Goal: Task Accomplishment & Management: Complete application form

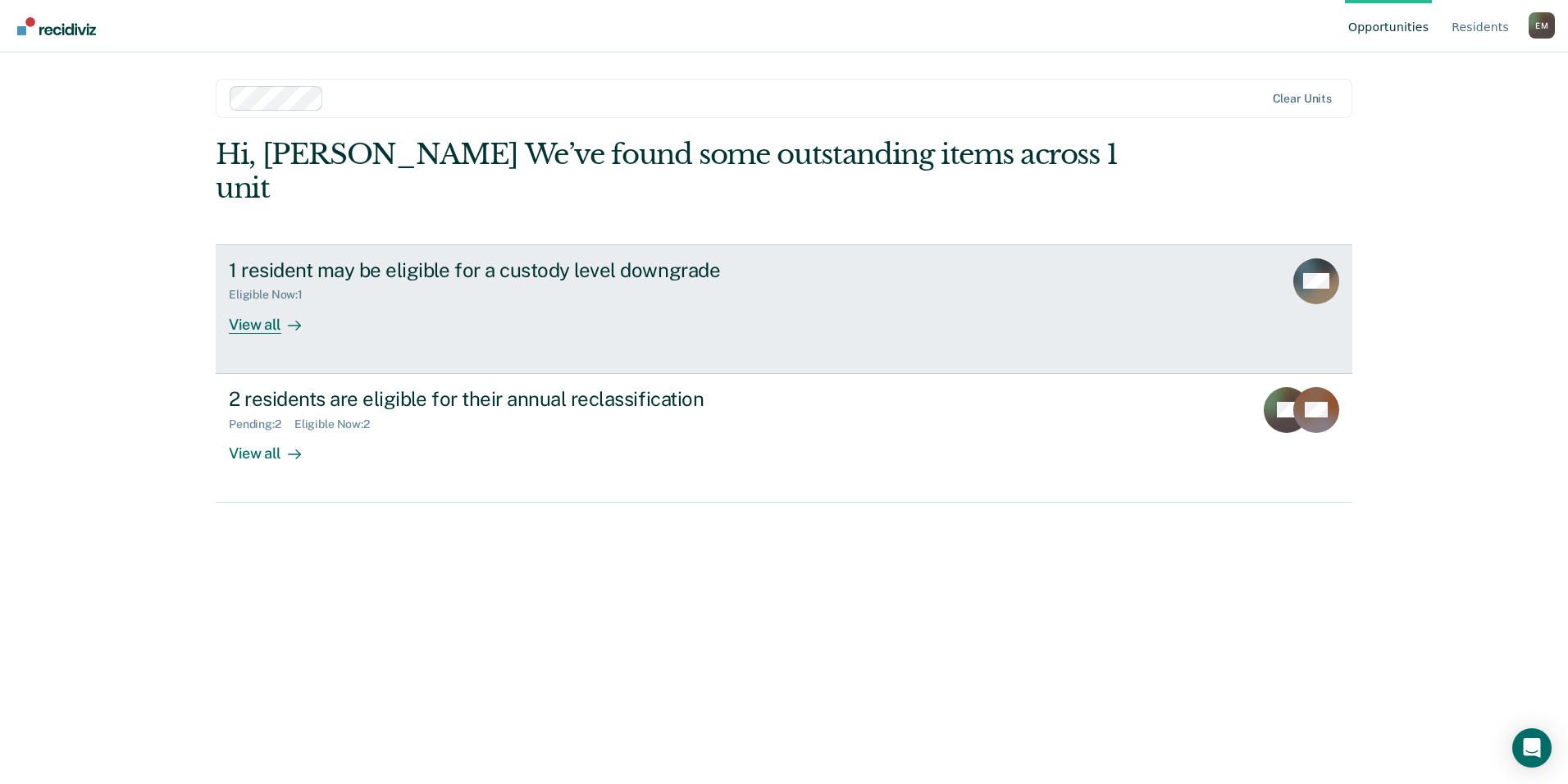
click at [281, 281] on div "Eligible Now : 1" at bounding box center [516, 291] width 575 height 20
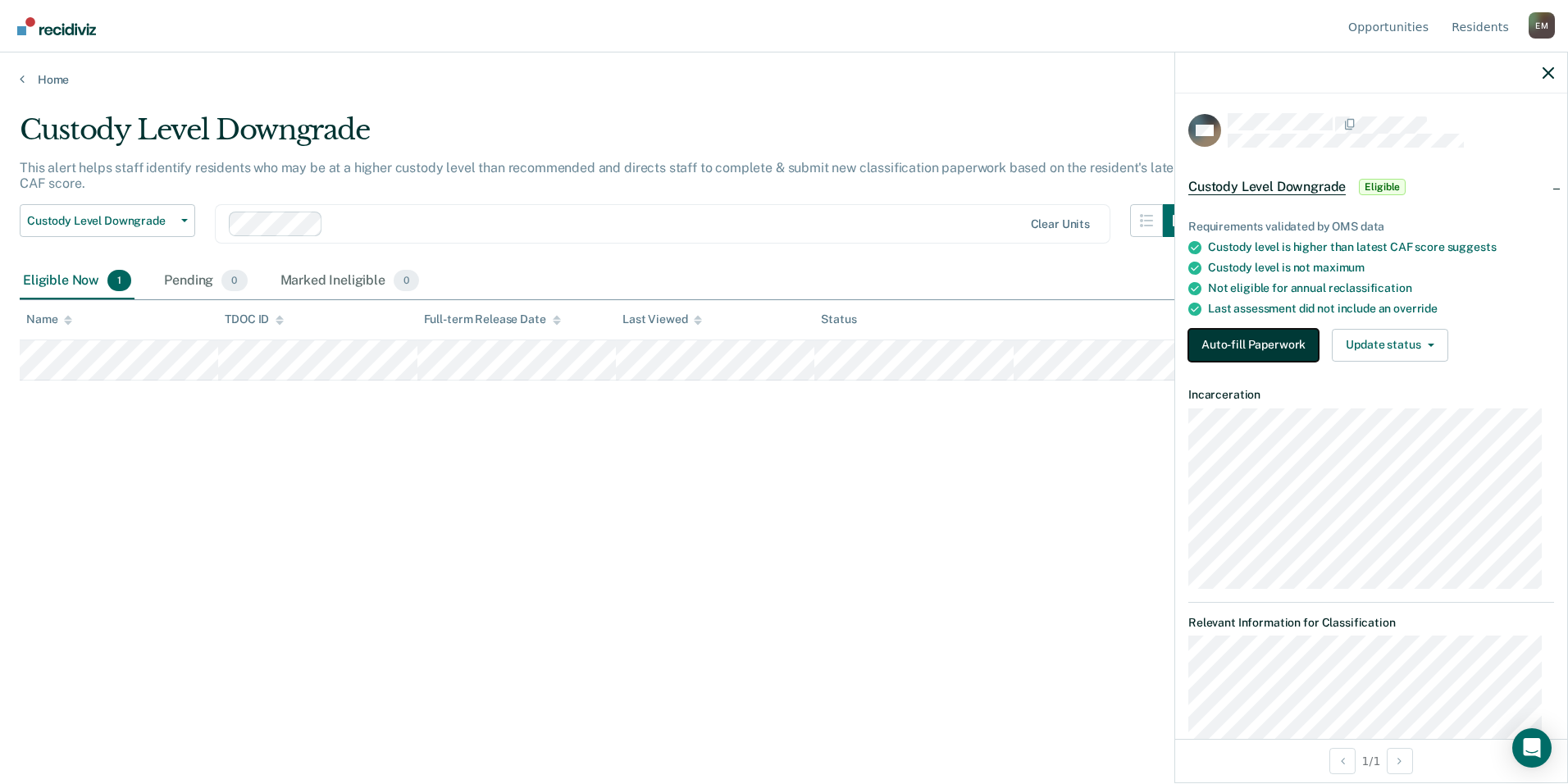
click at [1270, 351] on button "Auto-fill Paperwork" at bounding box center [1254, 345] width 130 height 33
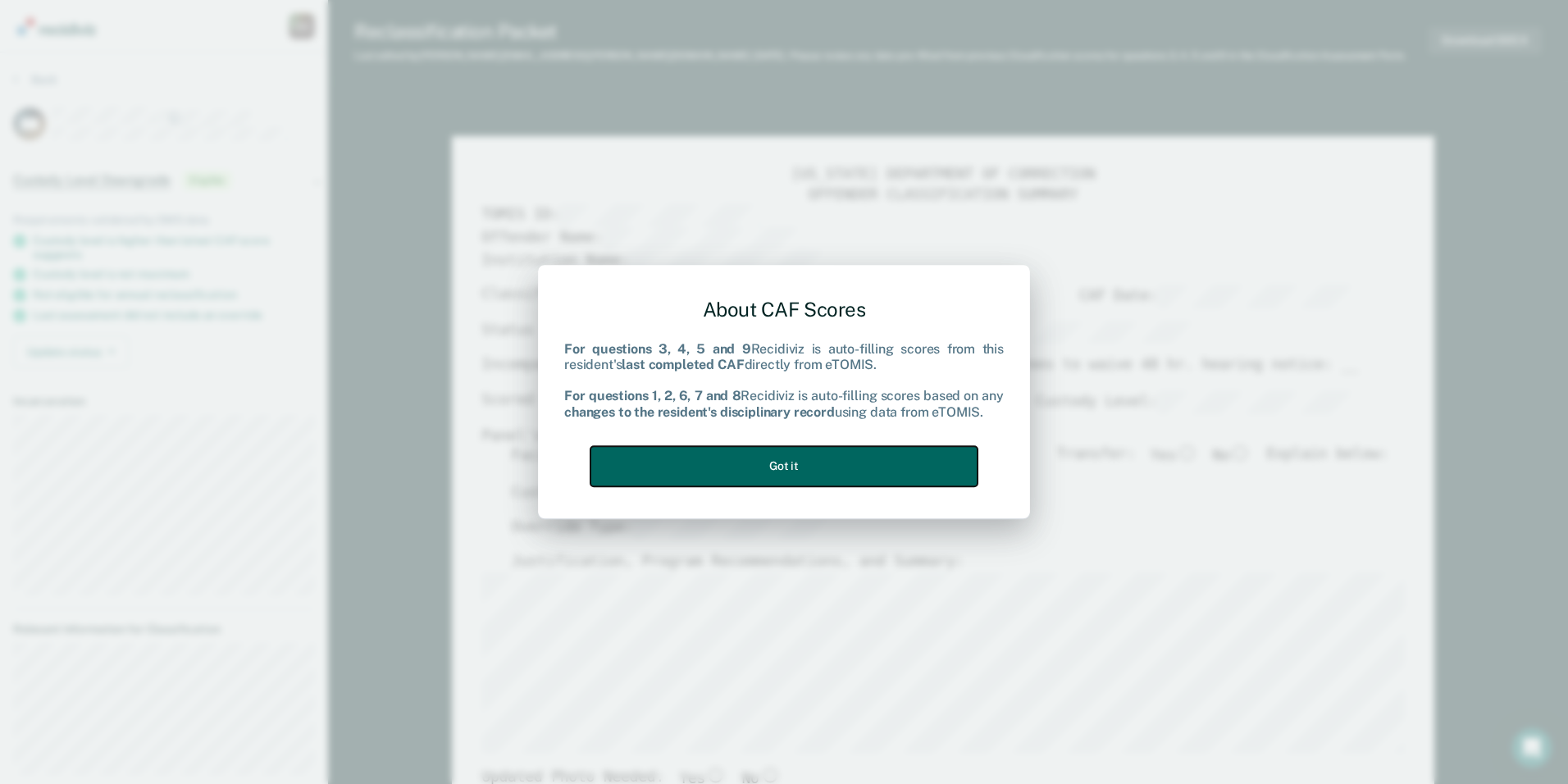
click at [755, 455] on button "Got it" at bounding box center [784, 465] width 388 height 40
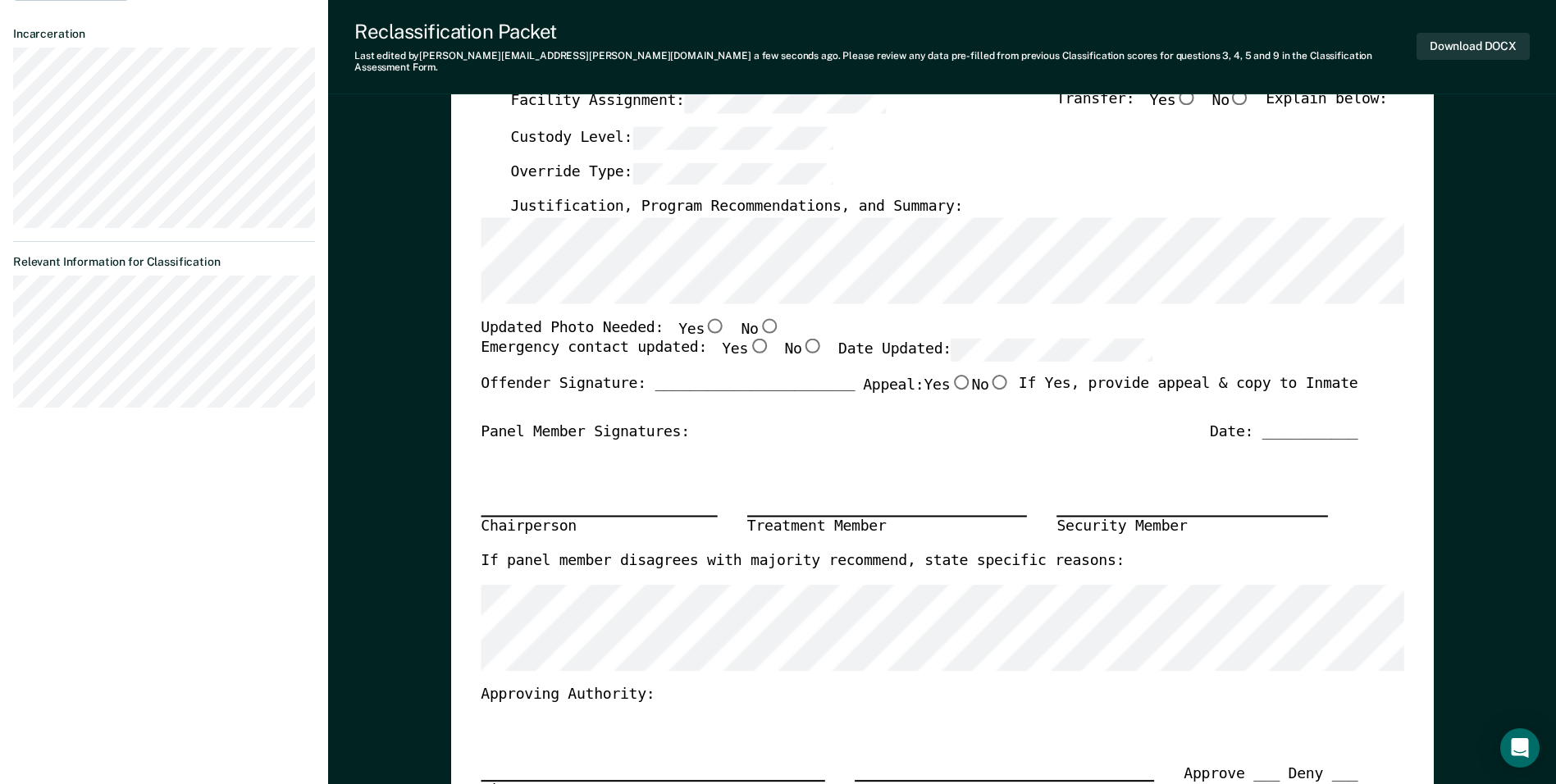
scroll to position [159, 0]
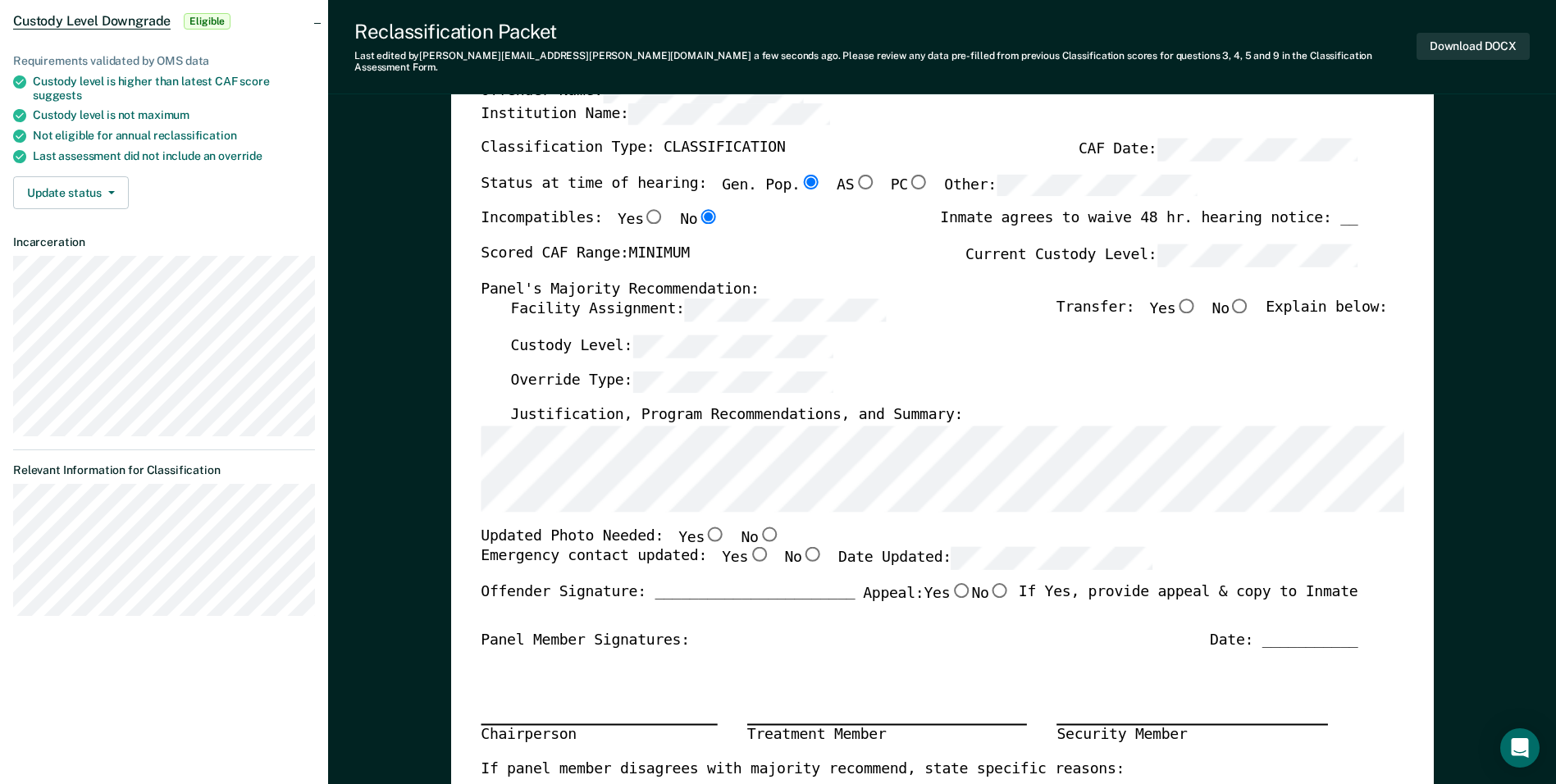
click at [959, 337] on div "Custody Level:" at bounding box center [948, 353] width 877 height 36
click at [1249, 299] on input "No" at bounding box center [1240, 305] width 21 height 14
type textarea "x"
radio input "true"
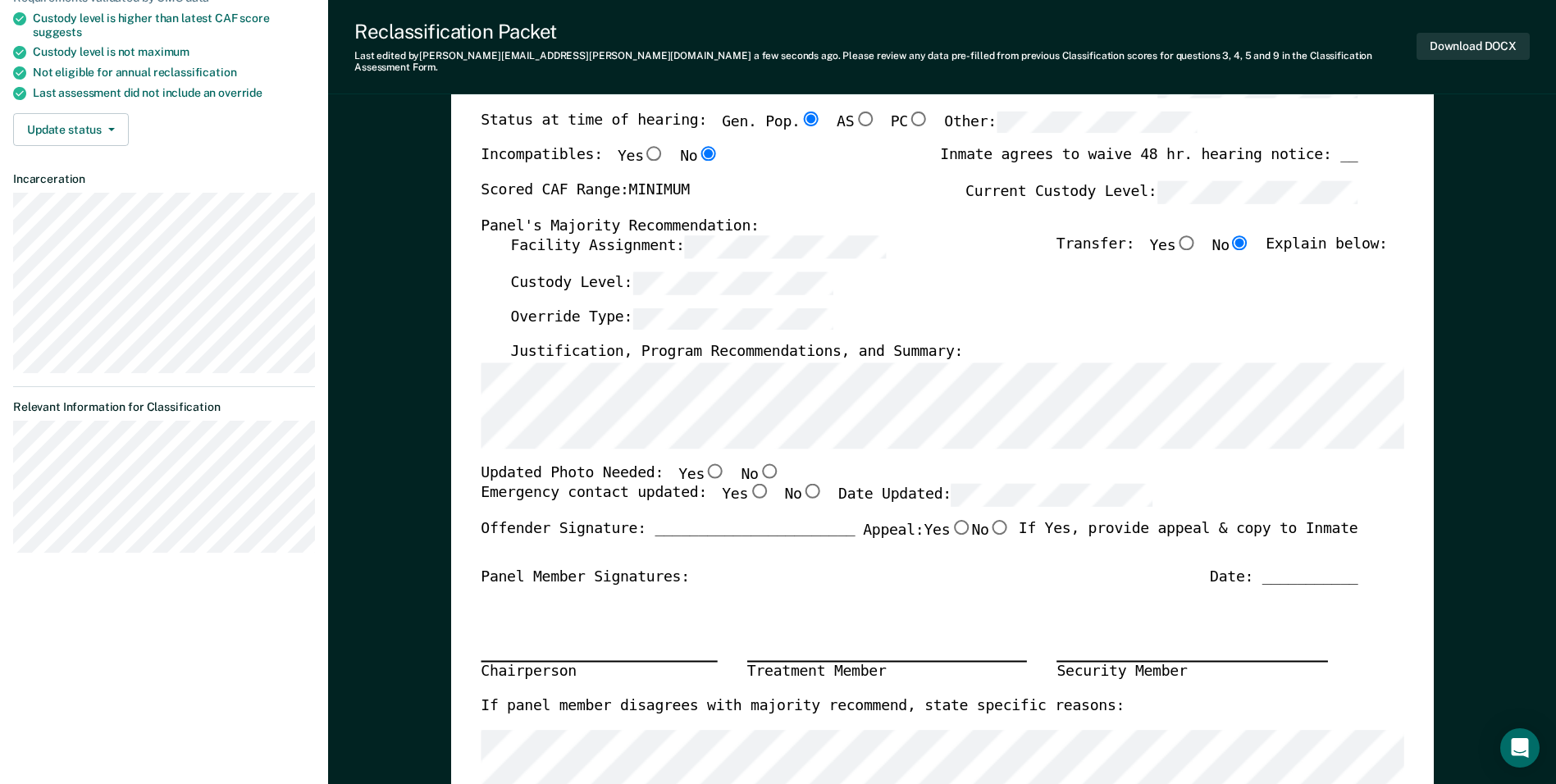
scroll to position [241, 0]
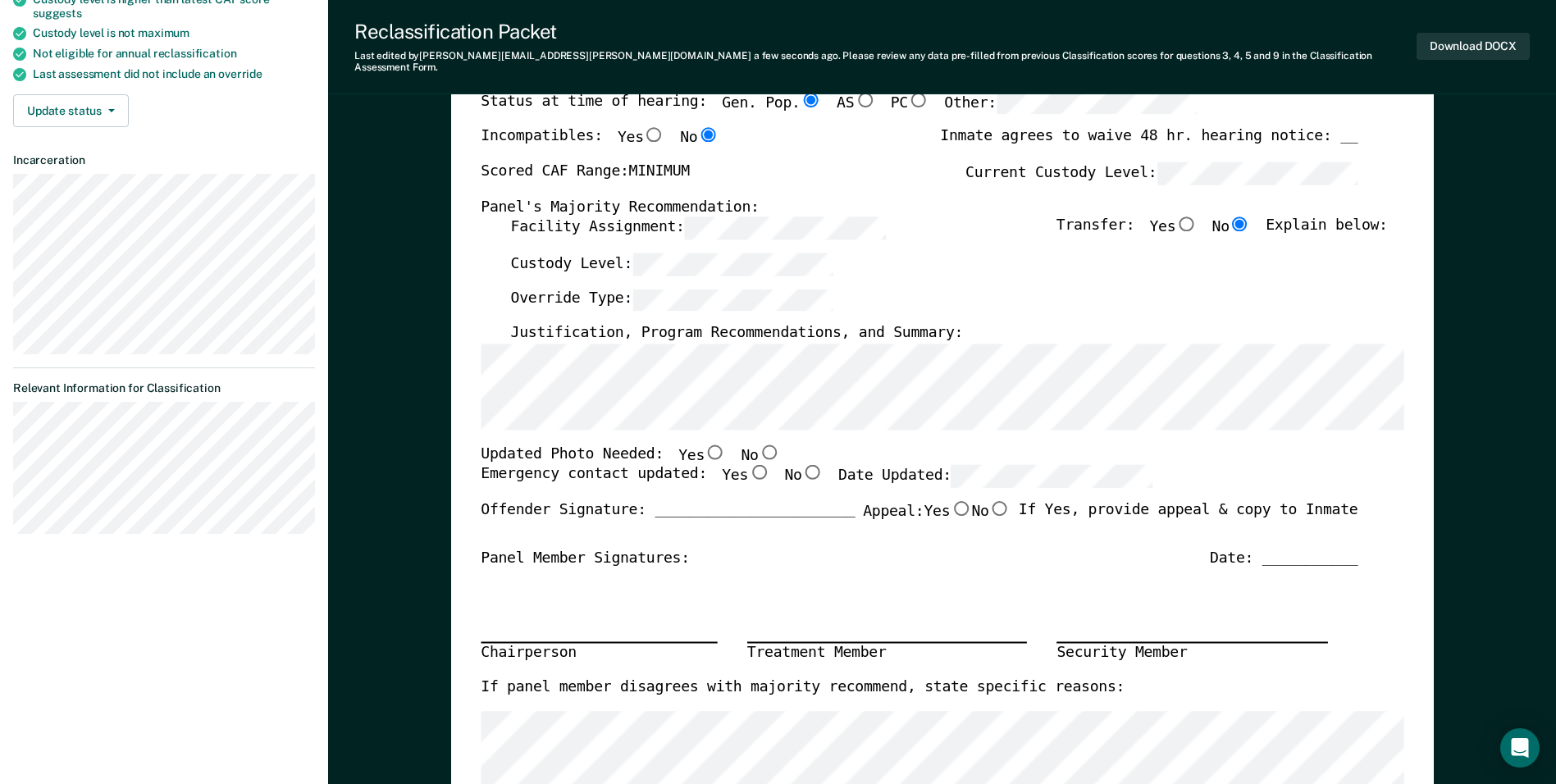
click at [705, 444] on input "Yes" at bounding box center [715, 451] width 21 height 14
type textarea "x"
radio input "true"
click at [748, 466] on input "Yes" at bounding box center [758, 472] width 21 height 14
type textarea "x"
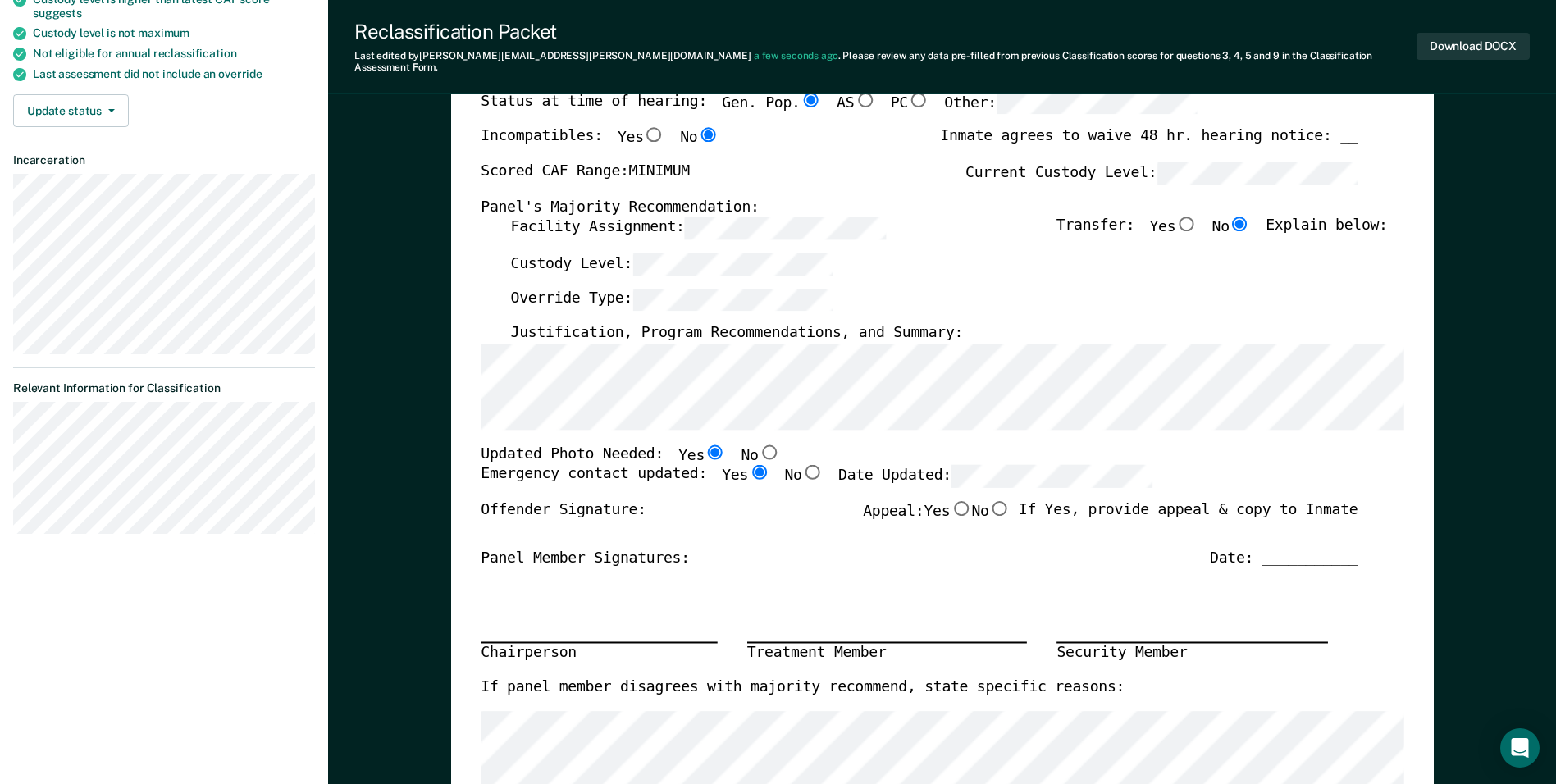
radio input "true"
click at [959, 229] on div "Facility Assignment: Transfer: Yes No Explain below:" at bounding box center [948, 234] width 877 height 36
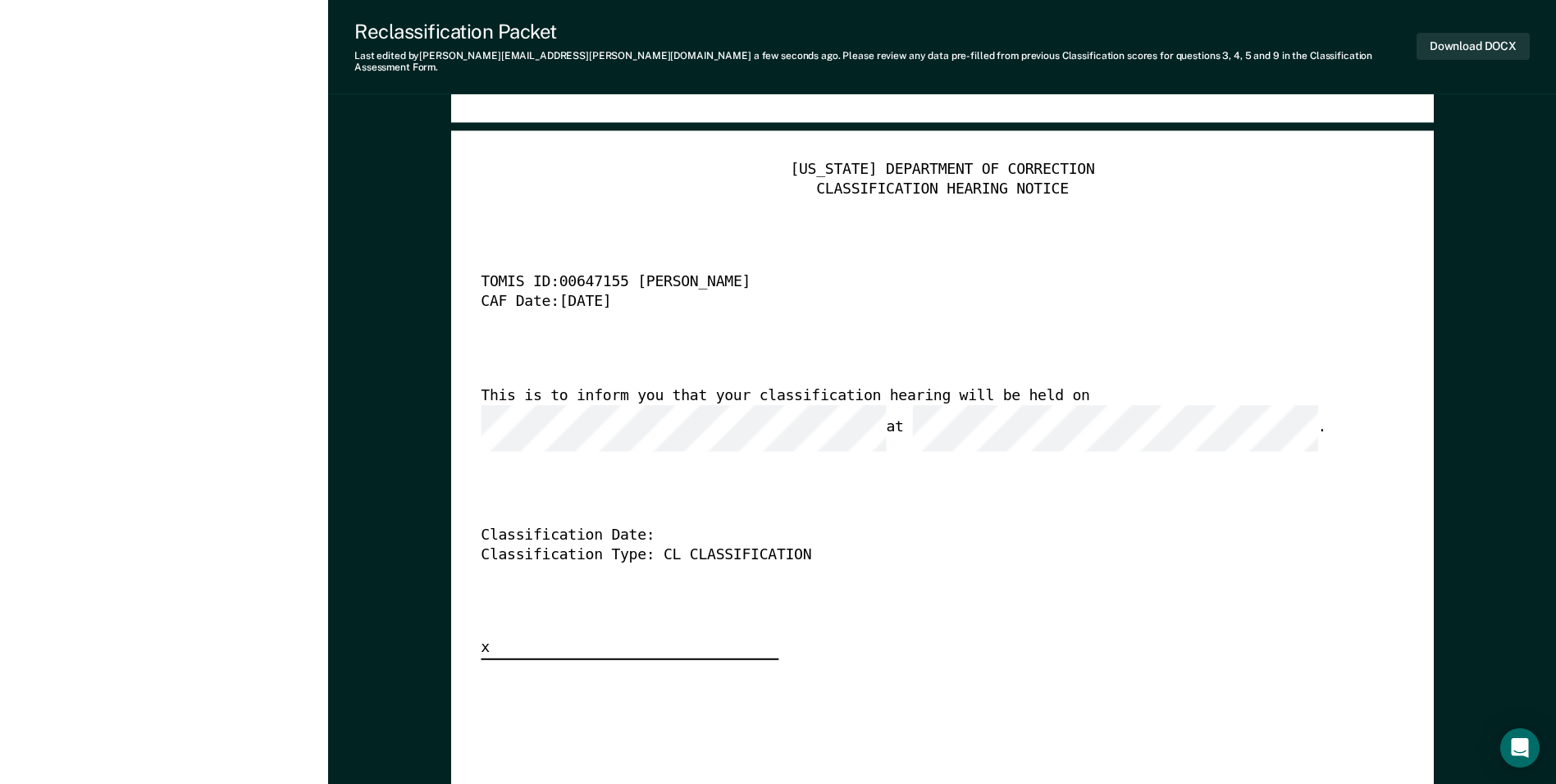
scroll to position [4017, 0]
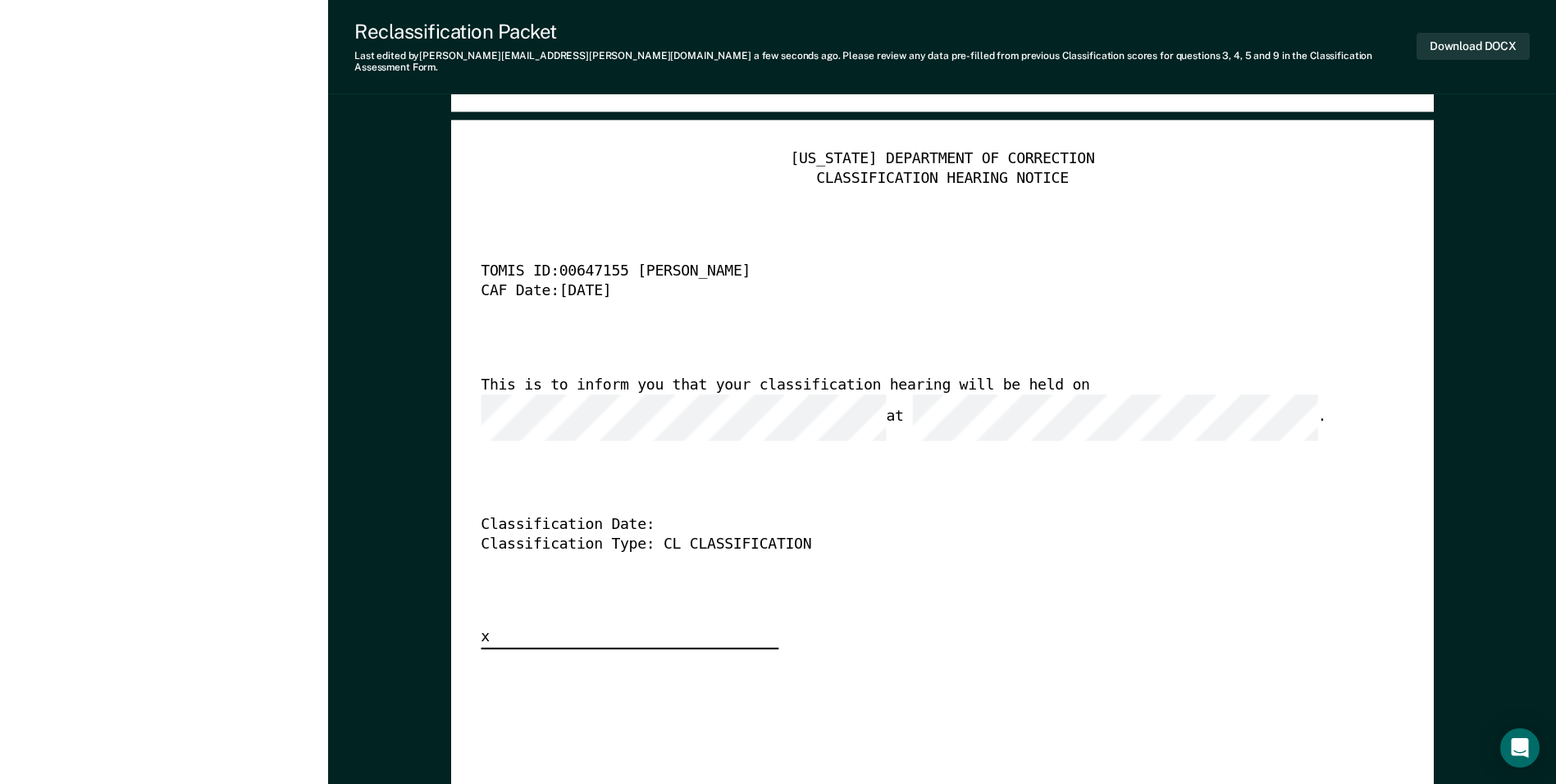
drag, startPoint x: 1081, startPoint y: 518, endPoint x: 1182, endPoint y: 504, distance: 102.0
click at [1084, 535] on div "Classification Type: CL CLASSIFICATION" at bounding box center [919, 544] width 877 height 19
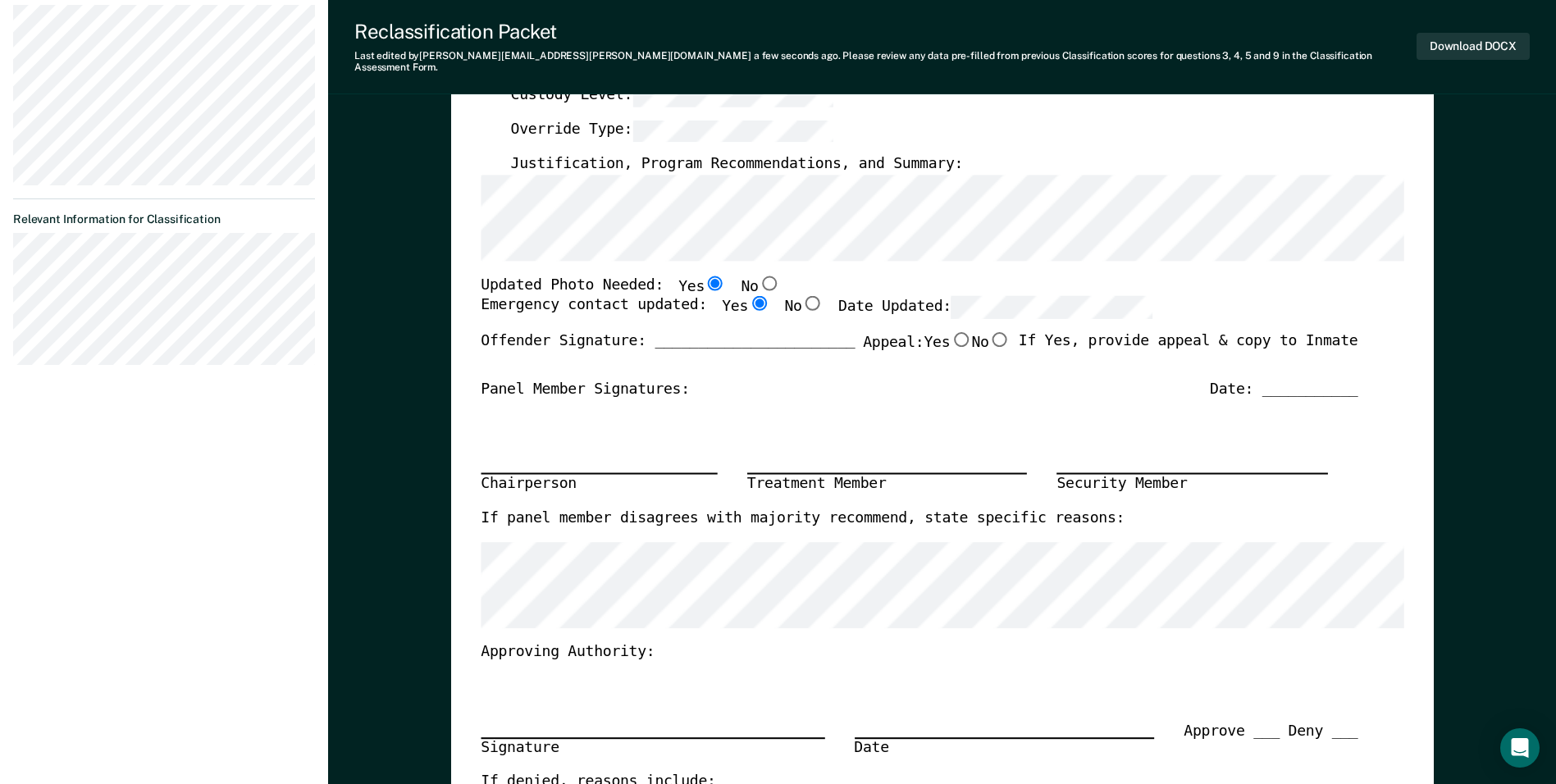
scroll to position [0, 0]
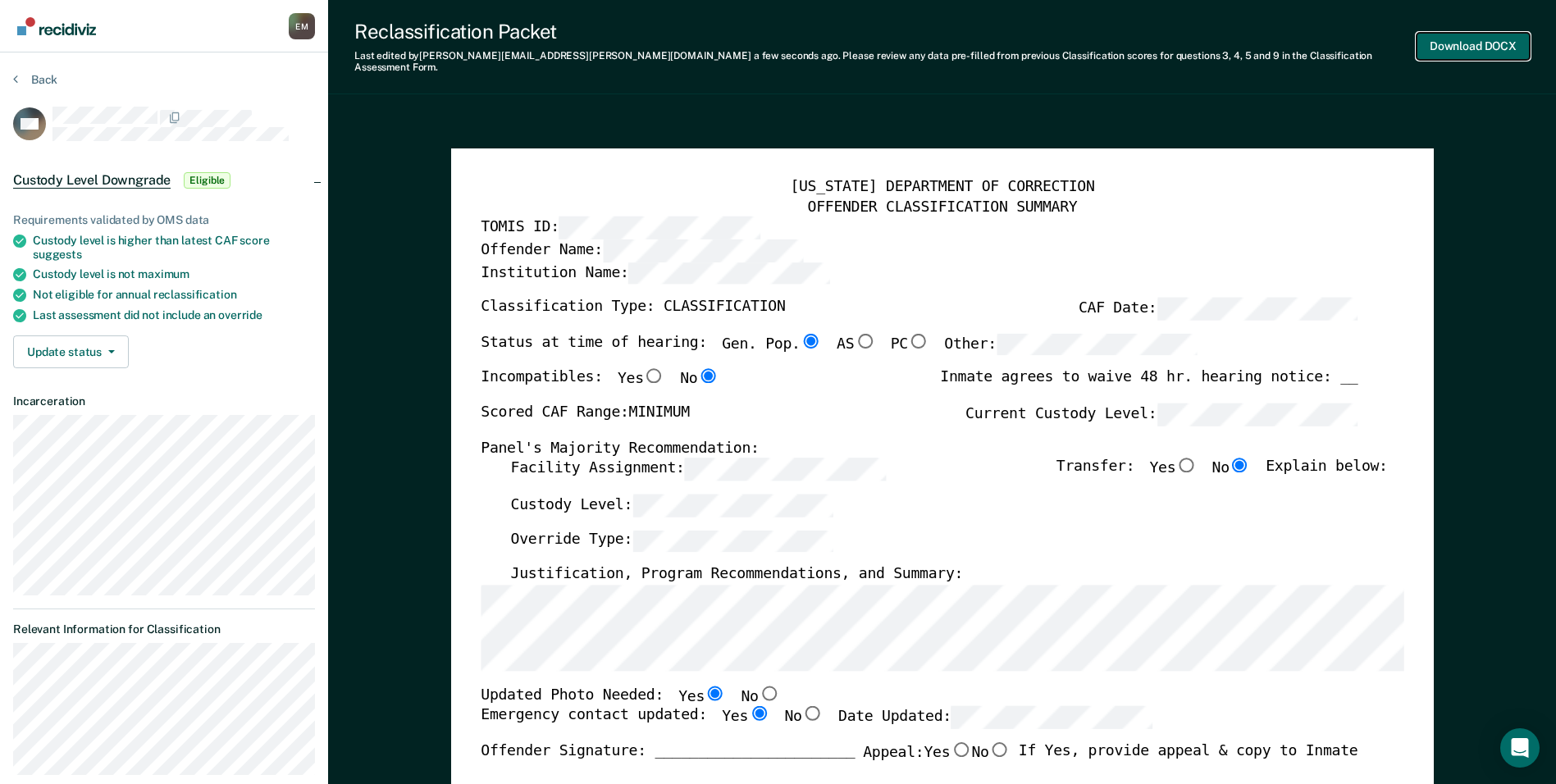
click at [1469, 43] on button "Download DOCX" at bounding box center [1473, 47] width 113 height 27
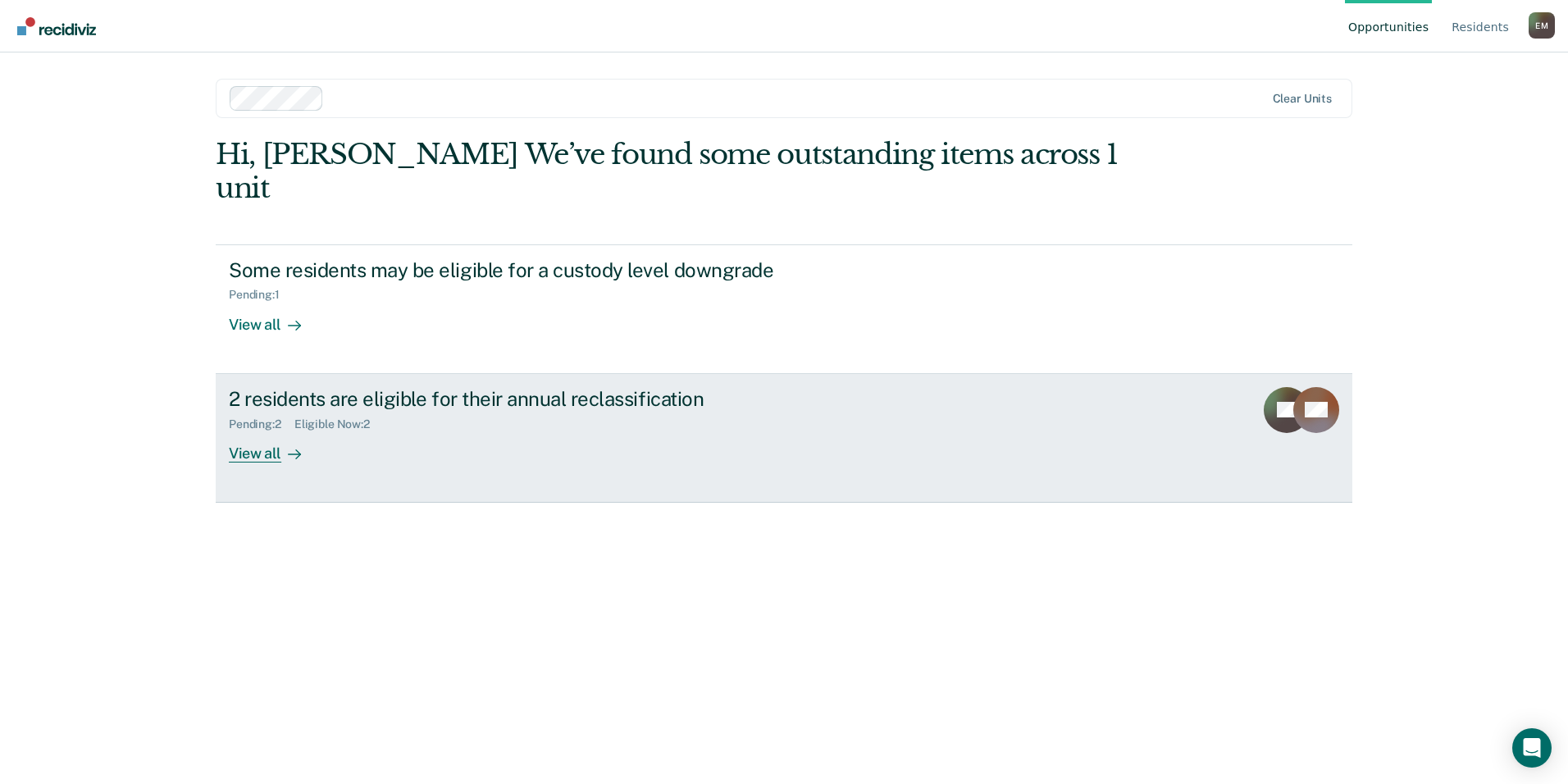
click at [266, 387] on div "2 residents are eligible for their annual reclassification" at bounding box center [516, 399] width 575 height 24
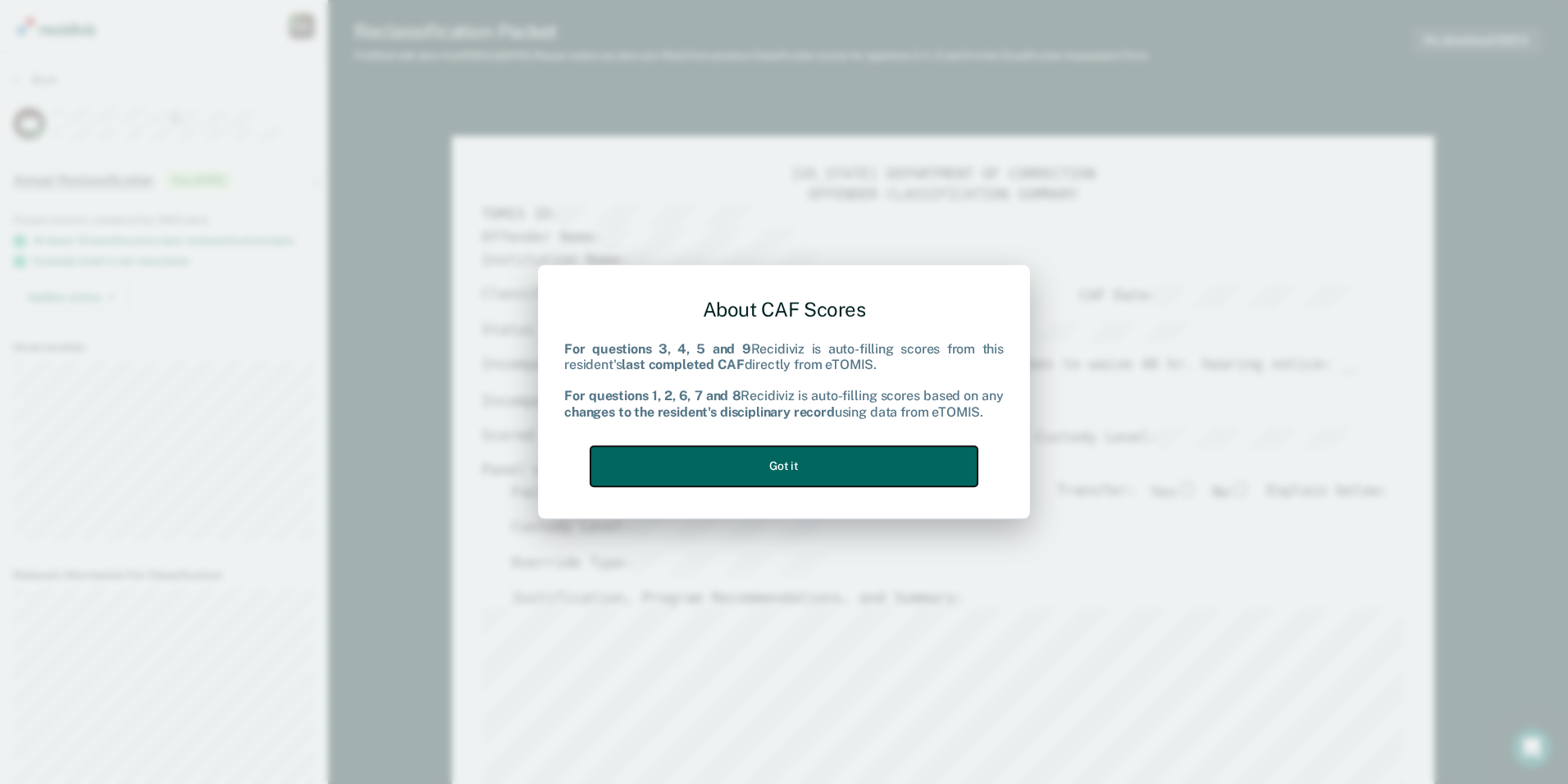
click at [778, 457] on button "Got it" at bounding box center [784, 465] width 388 height 40
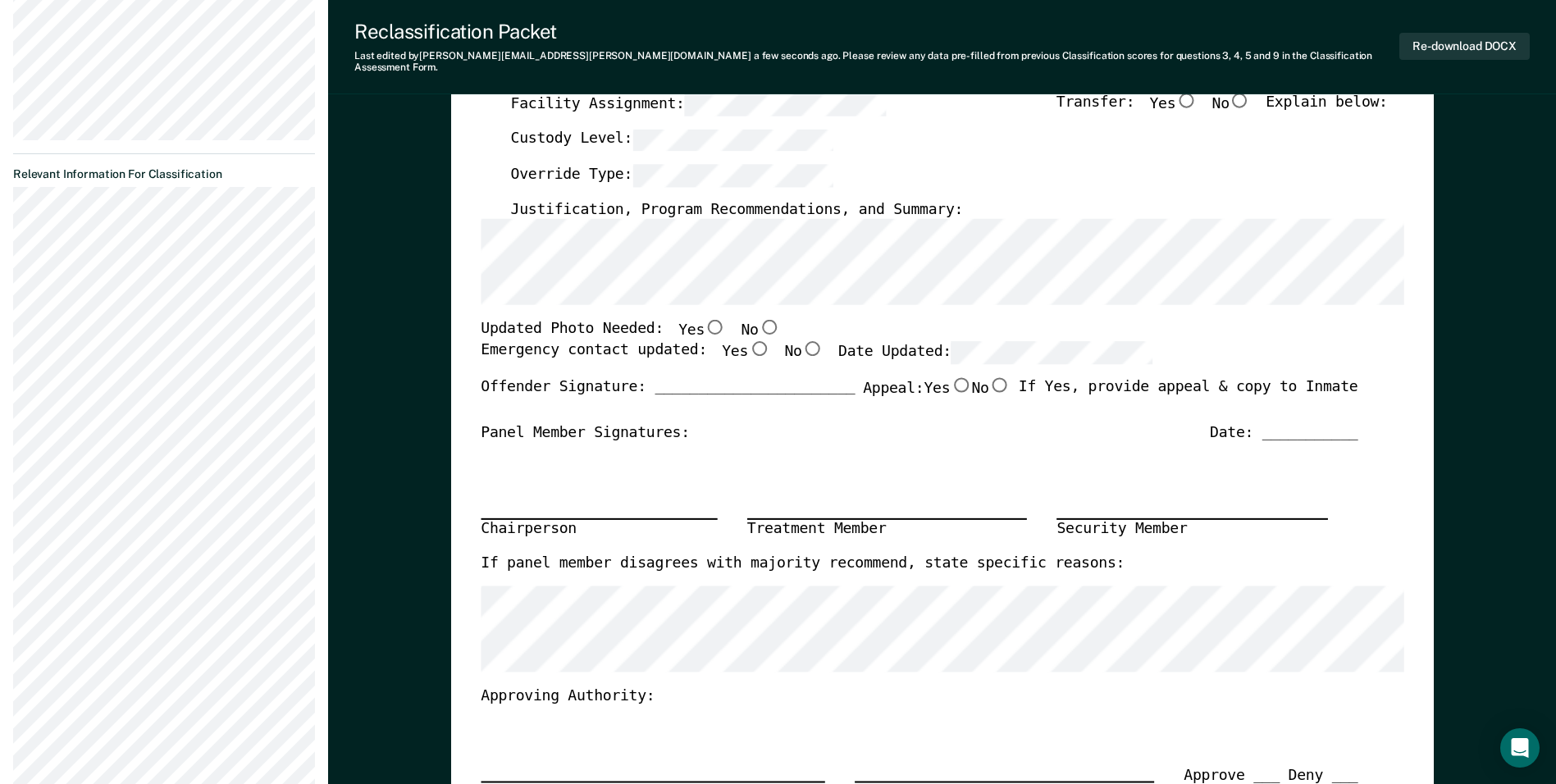
scroll to position [164, 0]
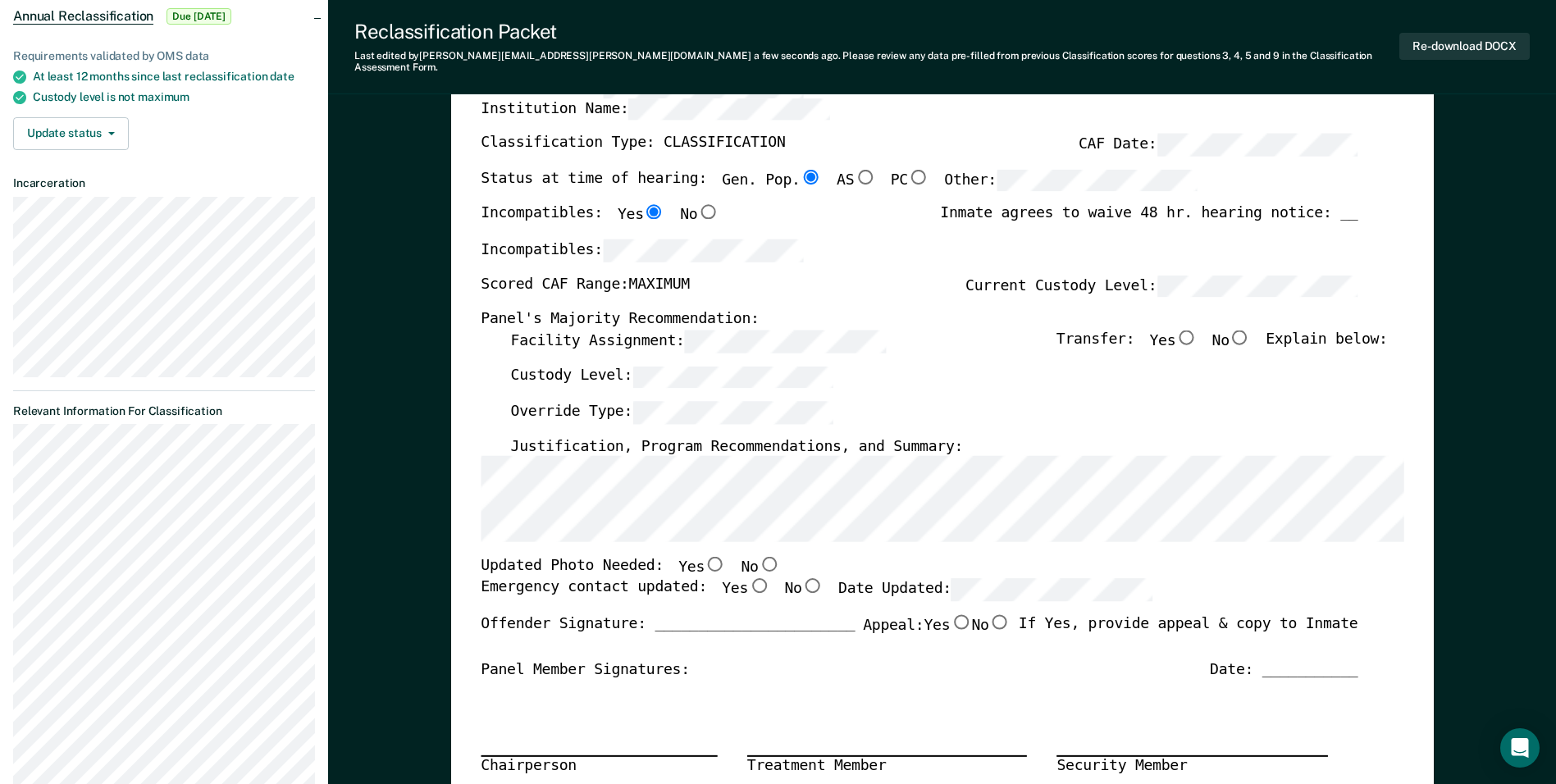
click at [994, 344] on div "Facility Assignment: Transfer: Yes No Explain below:" at bounding box center [948, 348] width 877 height 36
click at [1250, 330] on input "No" at bounding box center [1240, 337] width 21 height 14
type textarea "x"
radio input "true"
click at [705, 556] on input "Yes" at bounding box center [715, 563] width 21 height 14
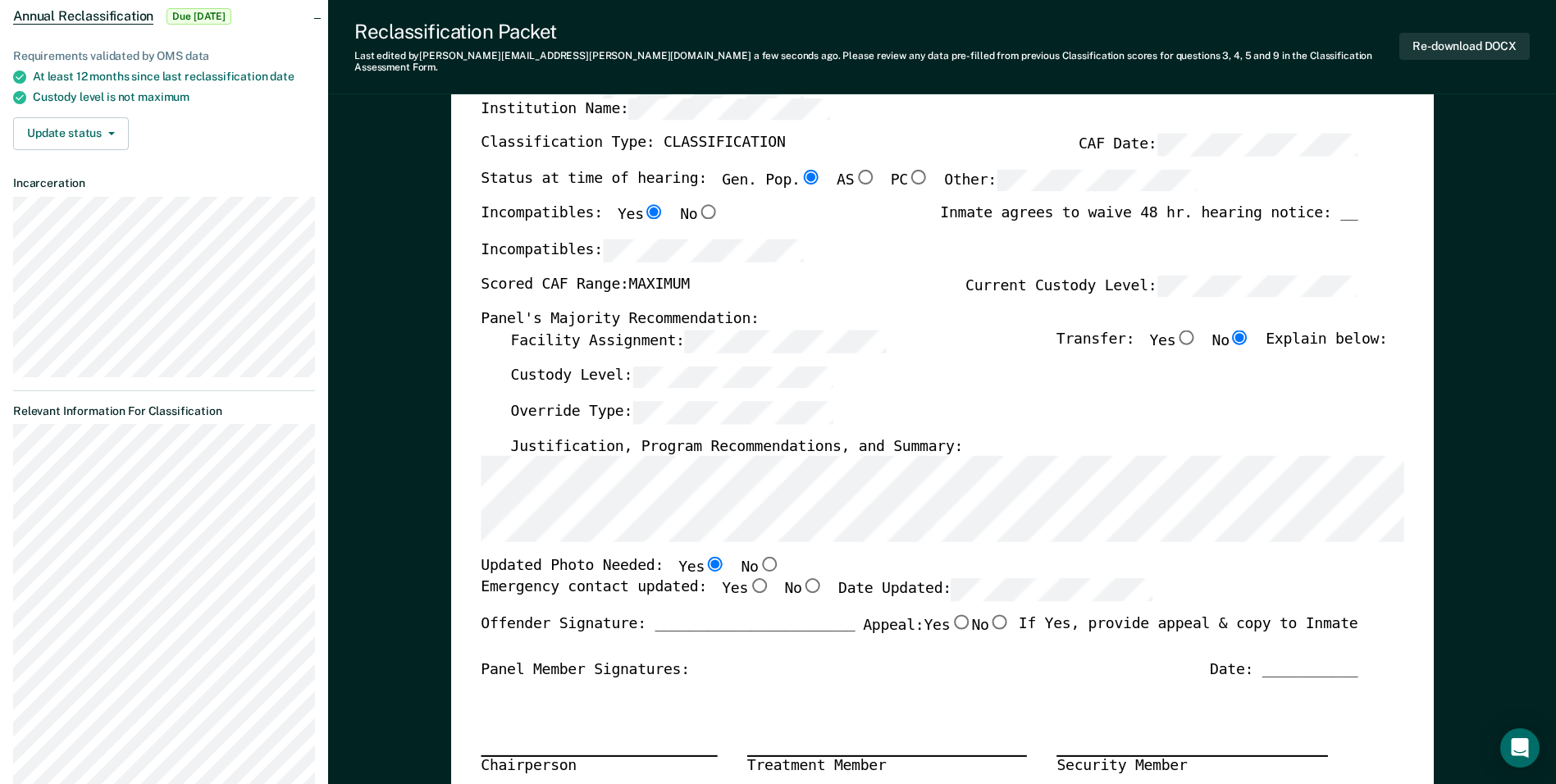
type textarea "x"
radio input "true"
drag, startPoint x: 734, startPoint y: 575, endPoint x: 885, endPoint y: 610, distance: 155.0
click at [748, 578] on input "Yes" at bounding box center [758, 584] width 21 height 14
type textarea "x"
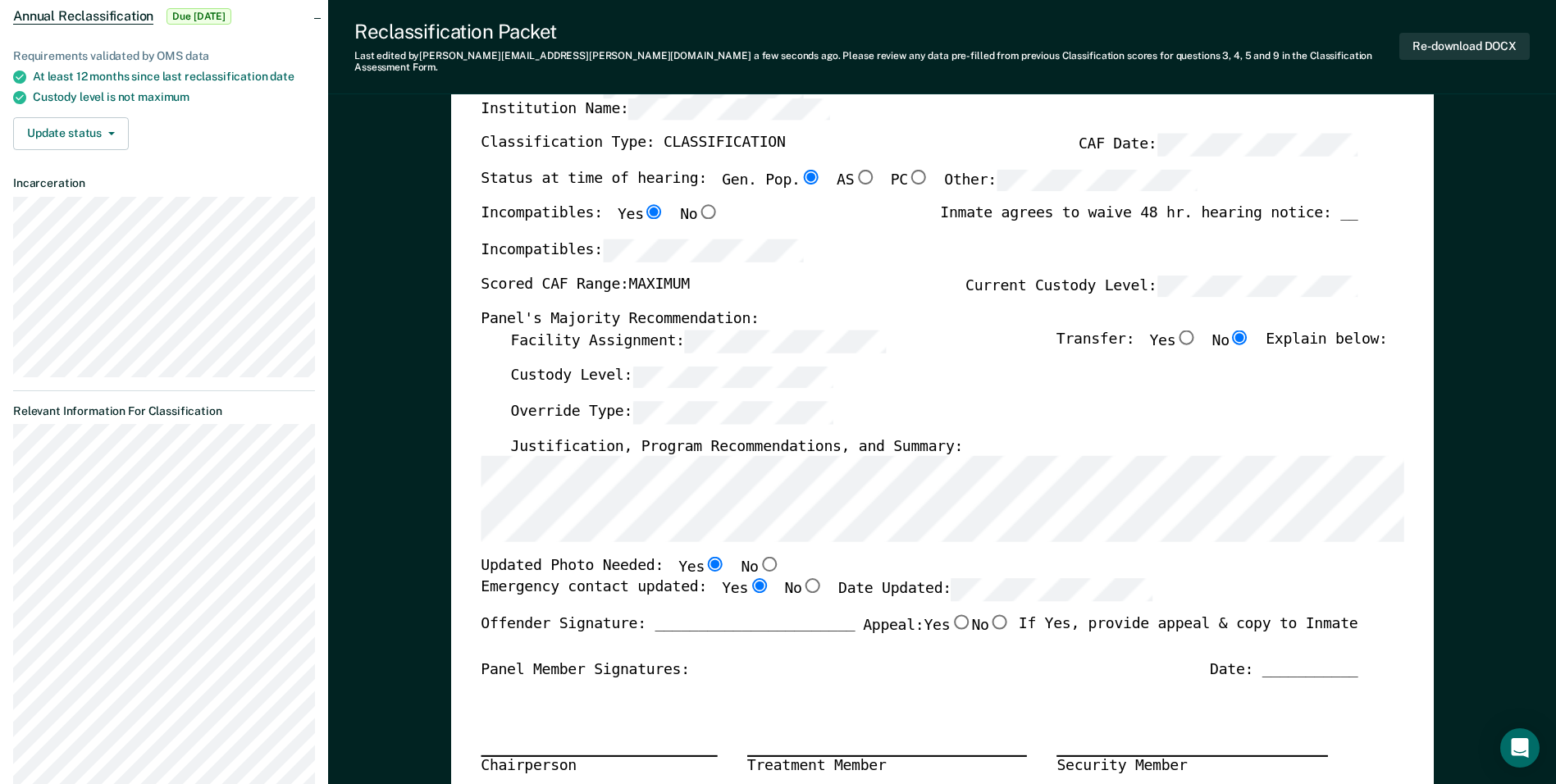
radio input "true"
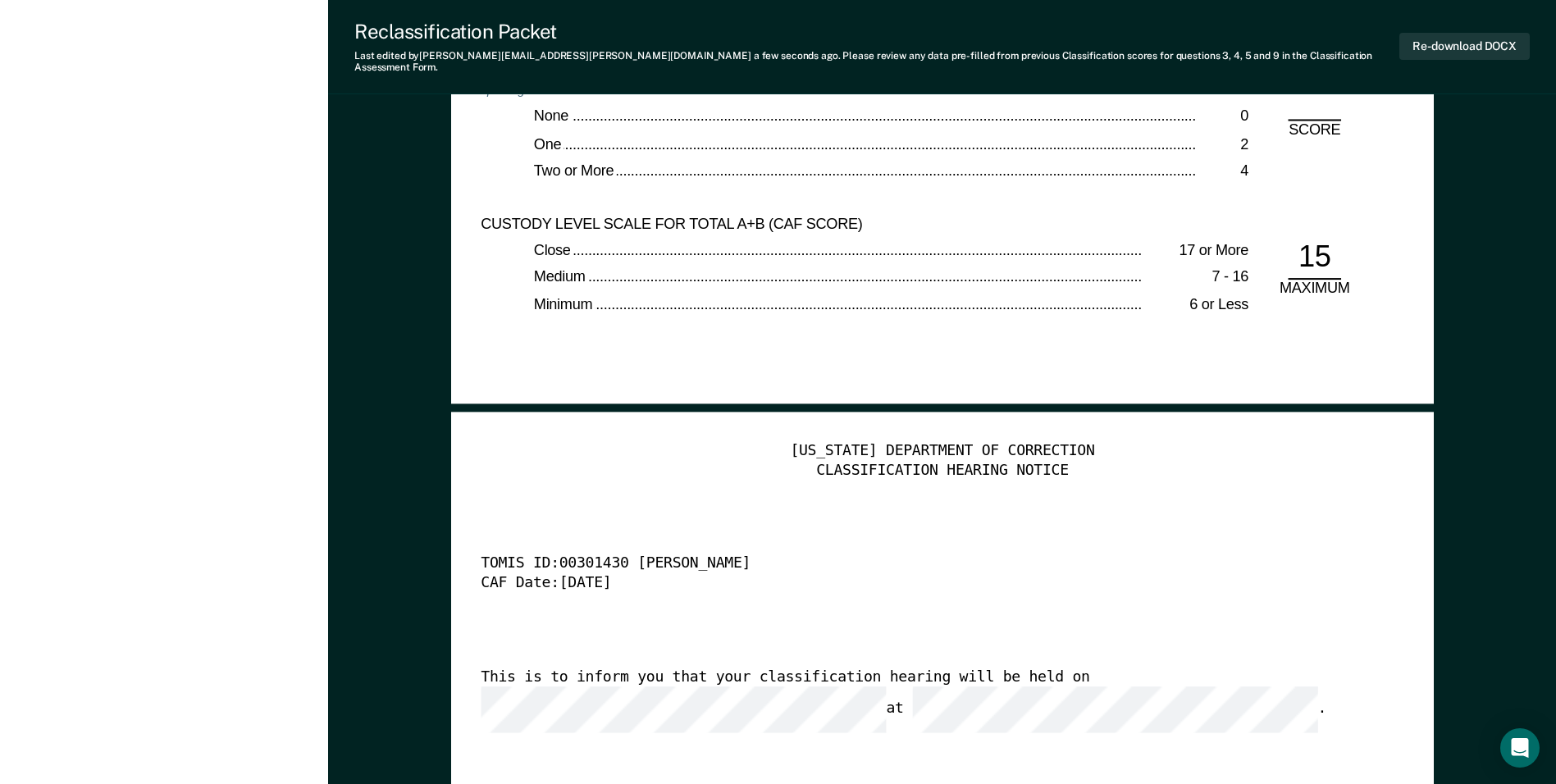
scroll to position [3607, 0]
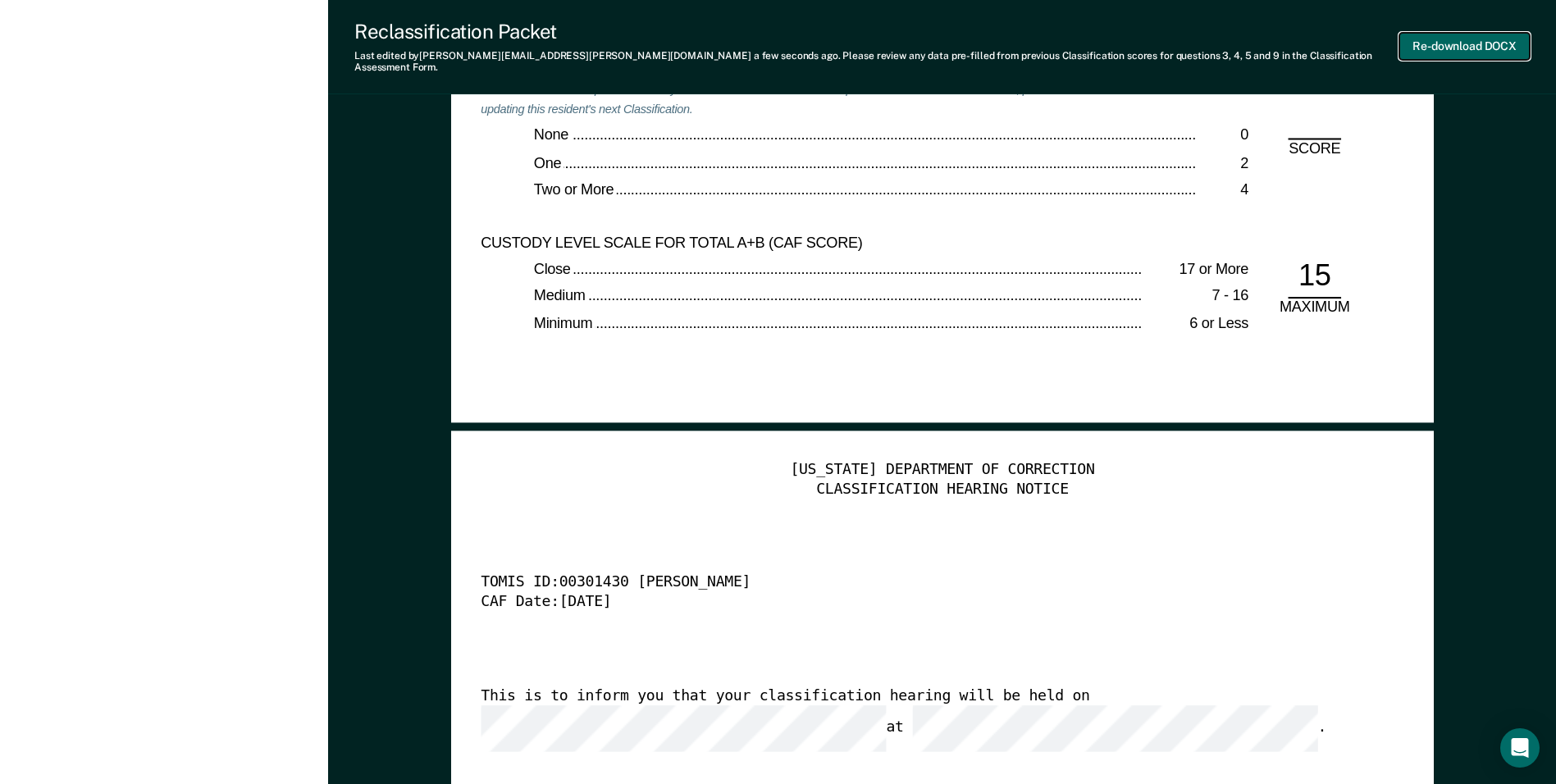
click at [1443, 41] on button "Re-download DOCX" at bounding box center [1465, 47] width 130 height 27
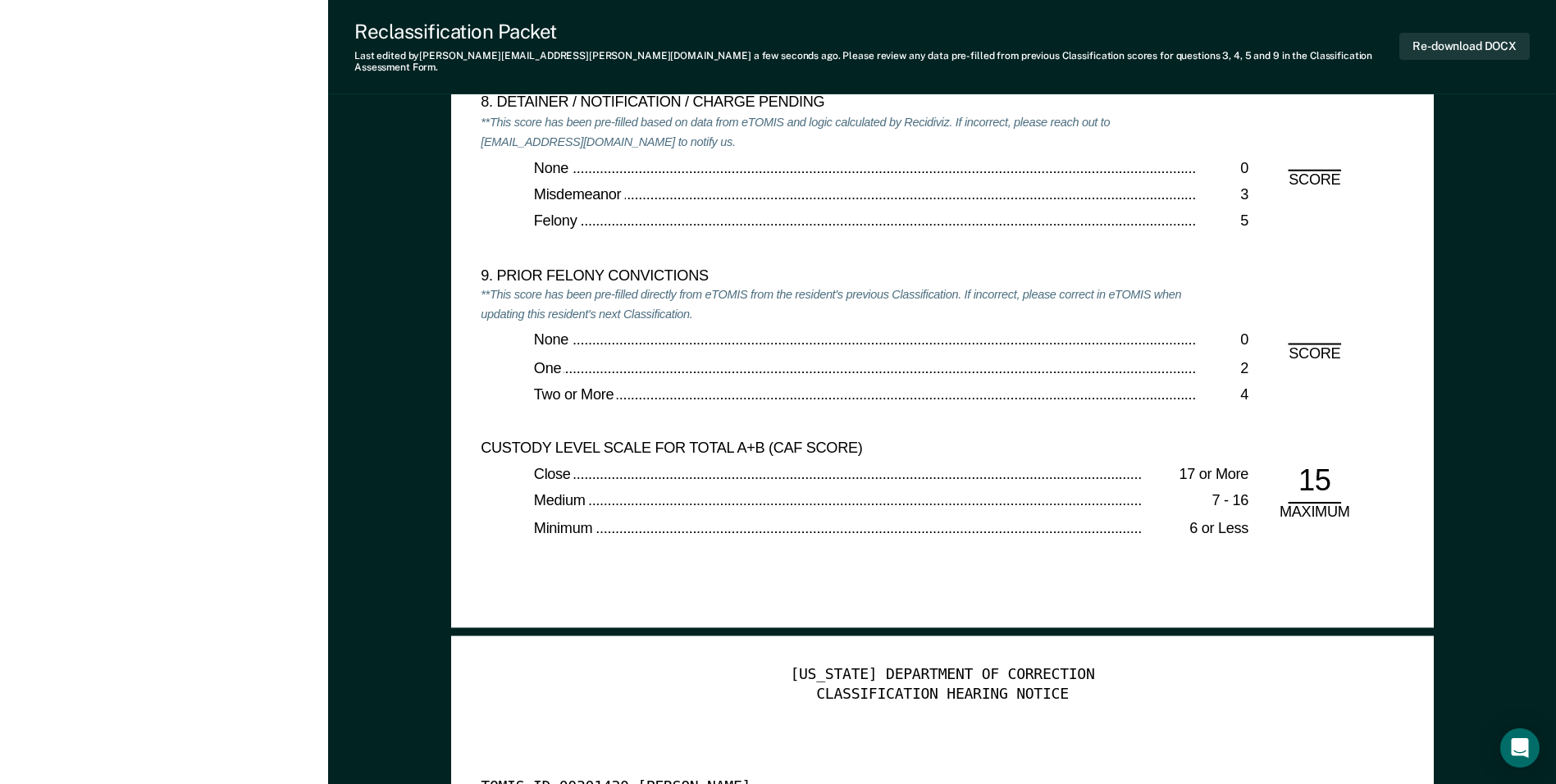
scroll to position [3279, 0]
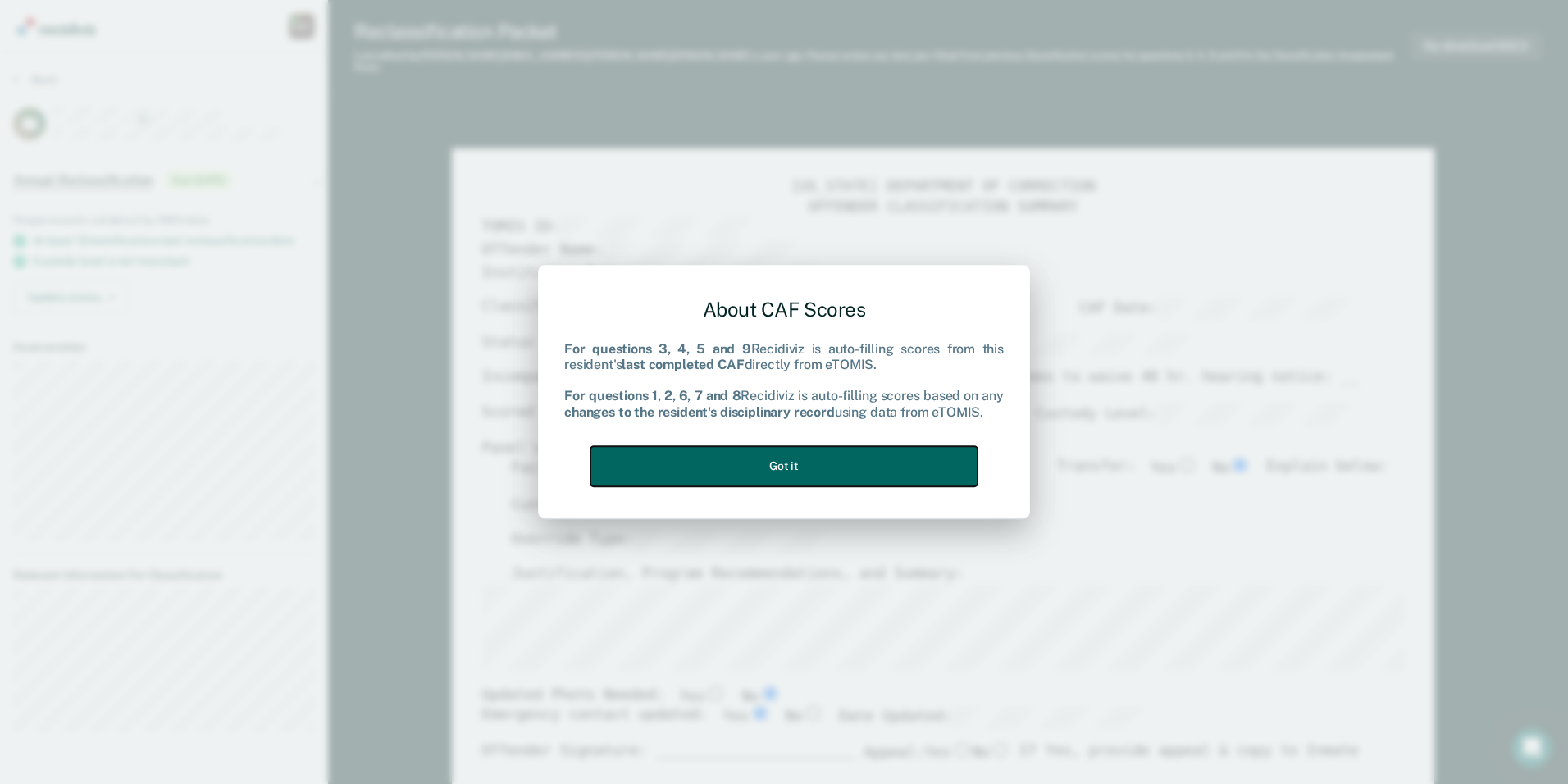
click at [762, 470] on button "Got it" at bounding box center [784, 465] width 388 height 40
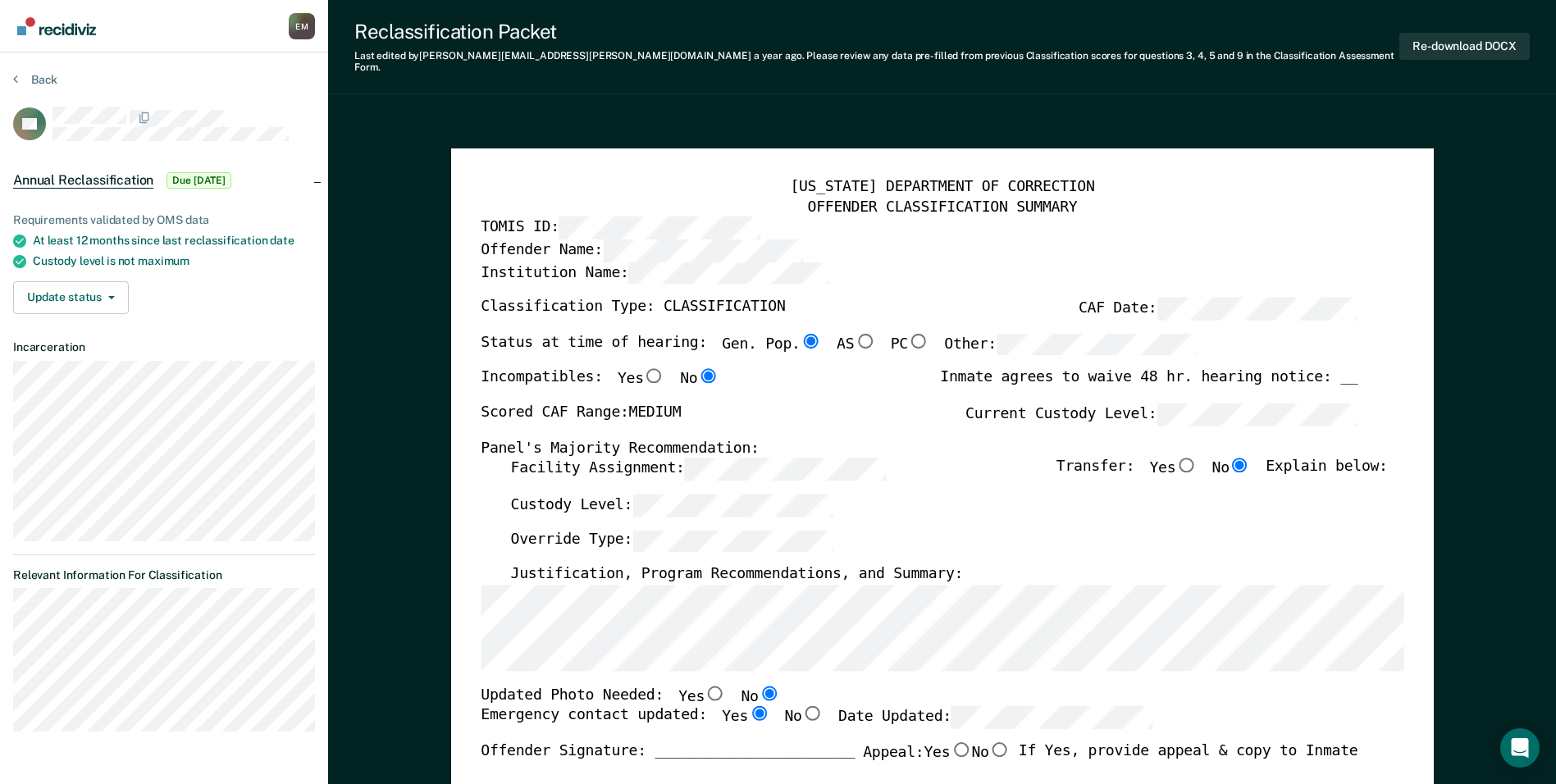
click at [566, 494] on label "Custody Level:" at bounding box center [672, 505] width 323 height 22
click at [992, 477] on div "Facility Assignment: Transfer: Yes No Explain below:" at bounding box center [948, 475] width 877 height 36
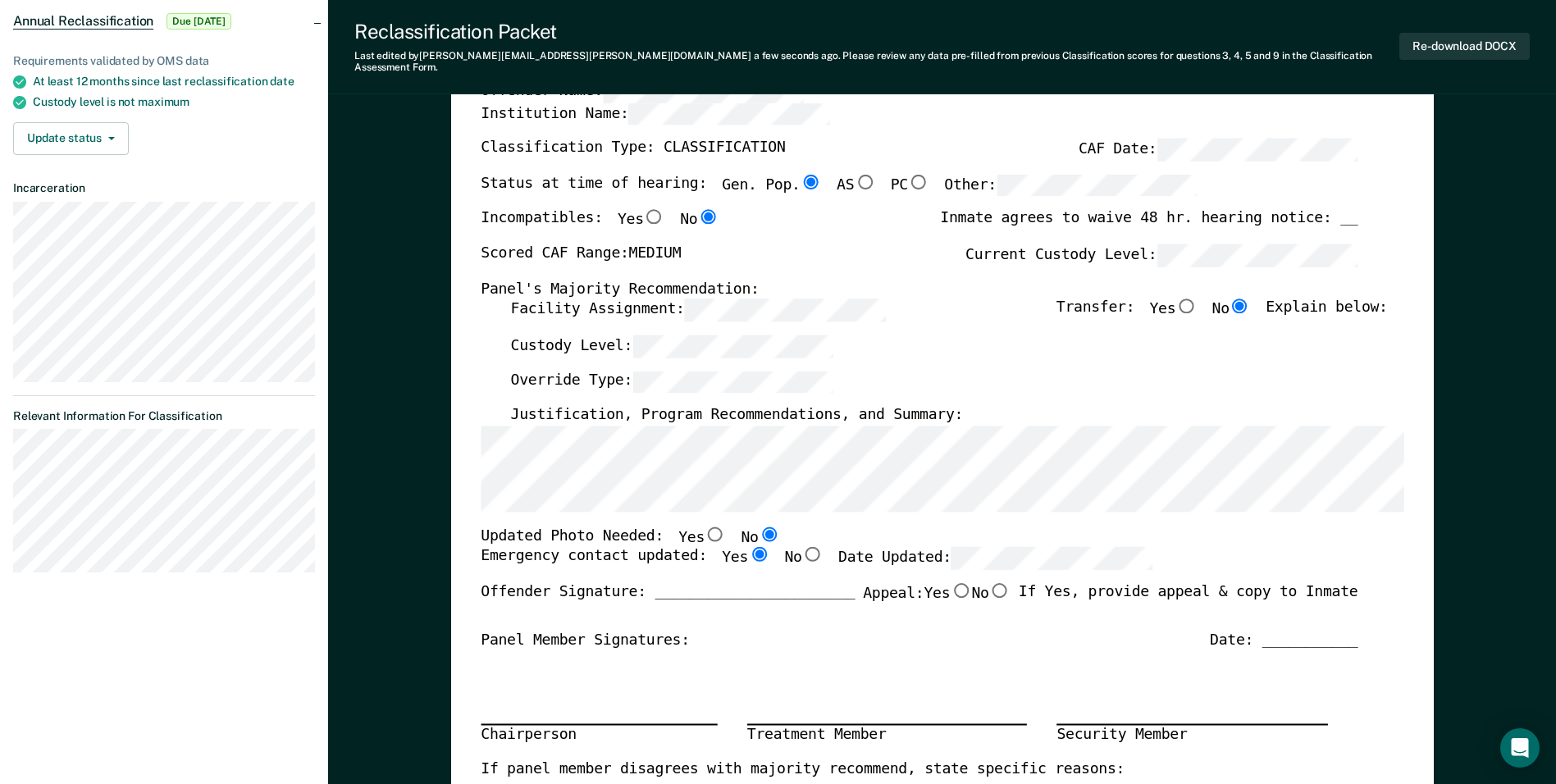
scroll to position [246, 0]
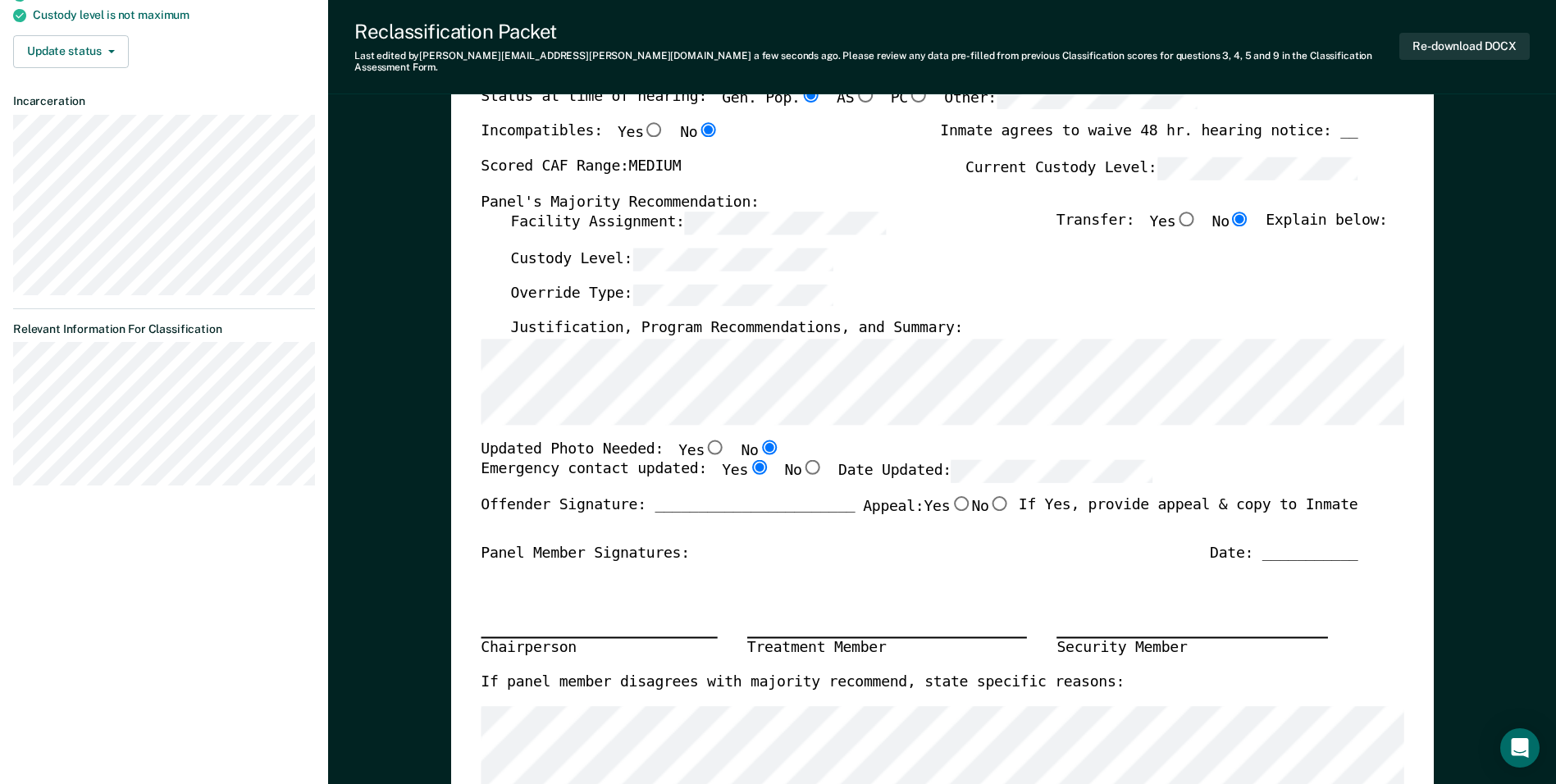
click at [705, 440] on input "Yes" at bounding box center [715, 447] width 21 height 14
type textarea "x"
radio input "true"
radio input "false"
click at [856, 460] on label "Date Updated:" at bounding box center [995, 471] width 314 height 22
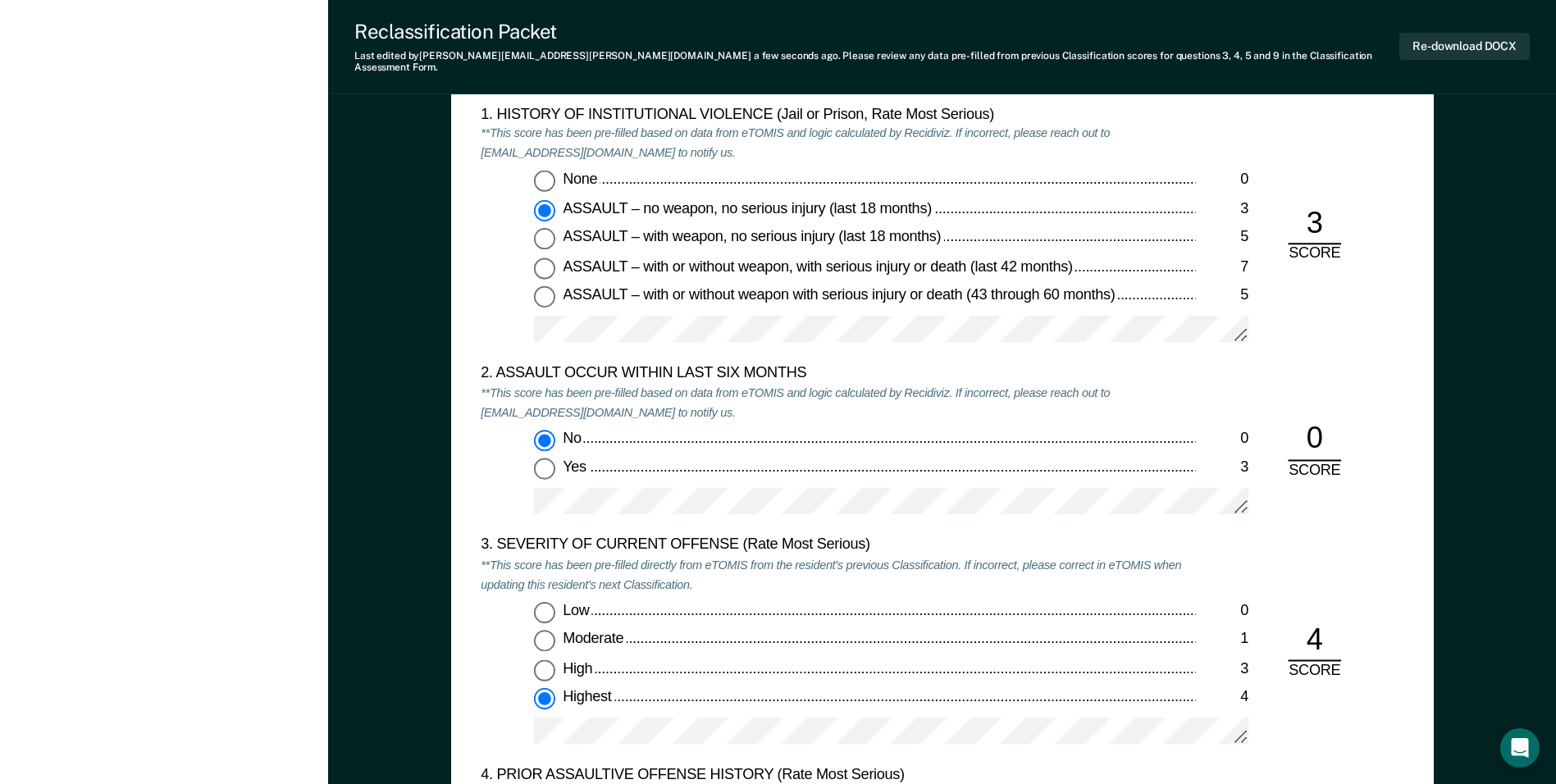
scroll to position [1558, 0]
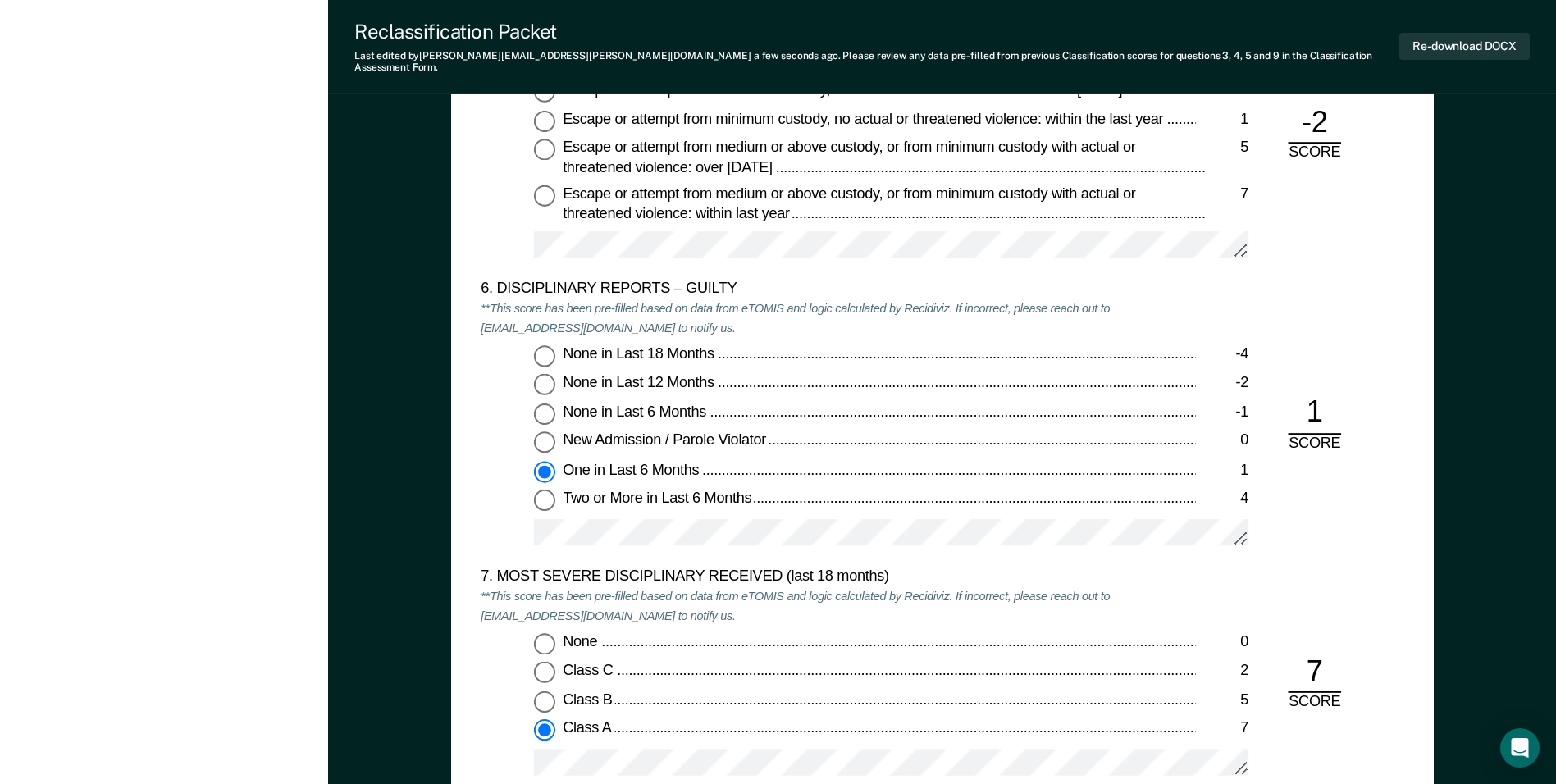
scroll to position [2870, 0]
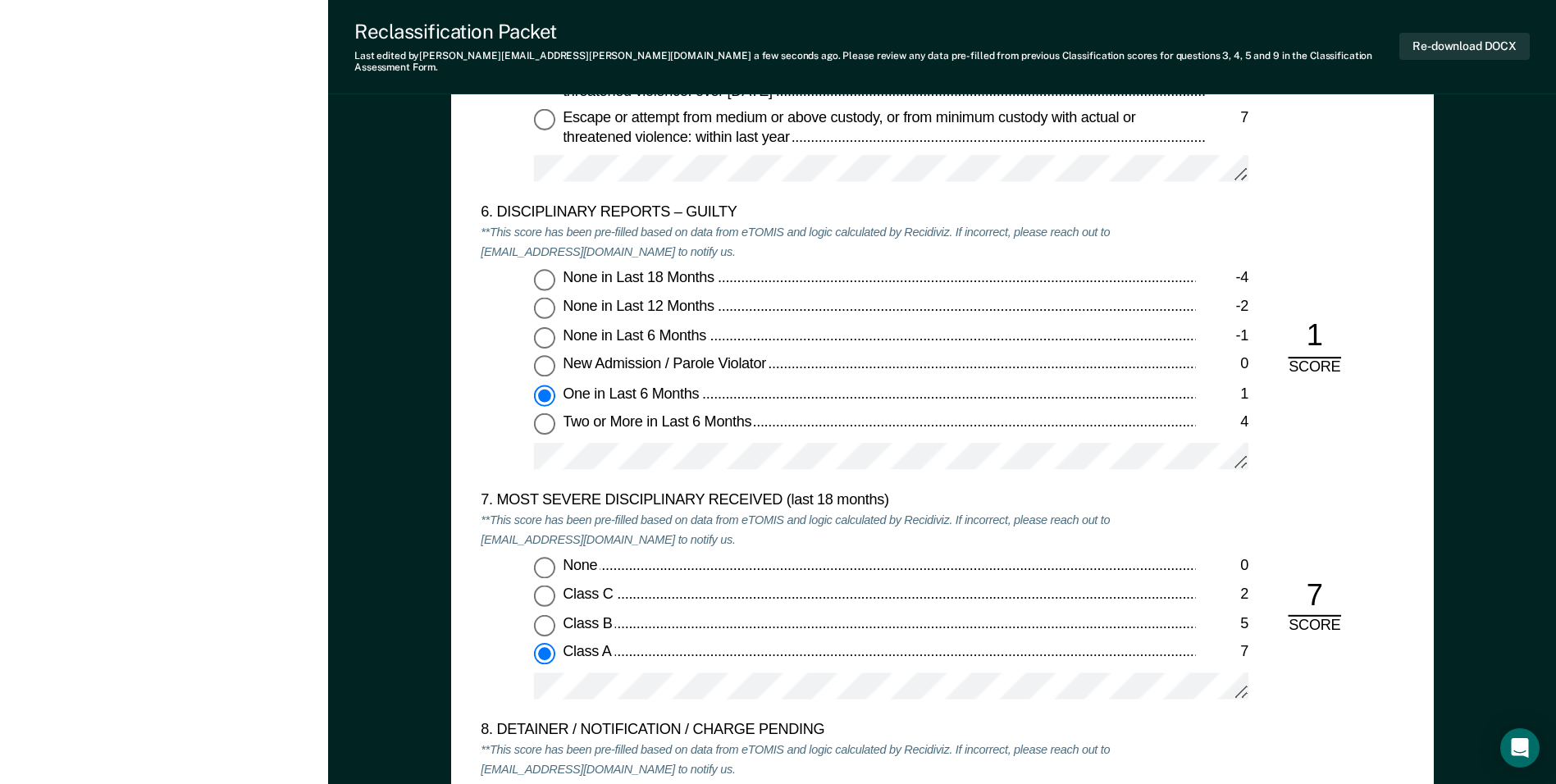
click at [544, 414] on input "Two or More in Last 6 Months 4" at bounding box center [544, 424] width 21 height 21
type textarea "x"
radio input "false"
radio input "true"
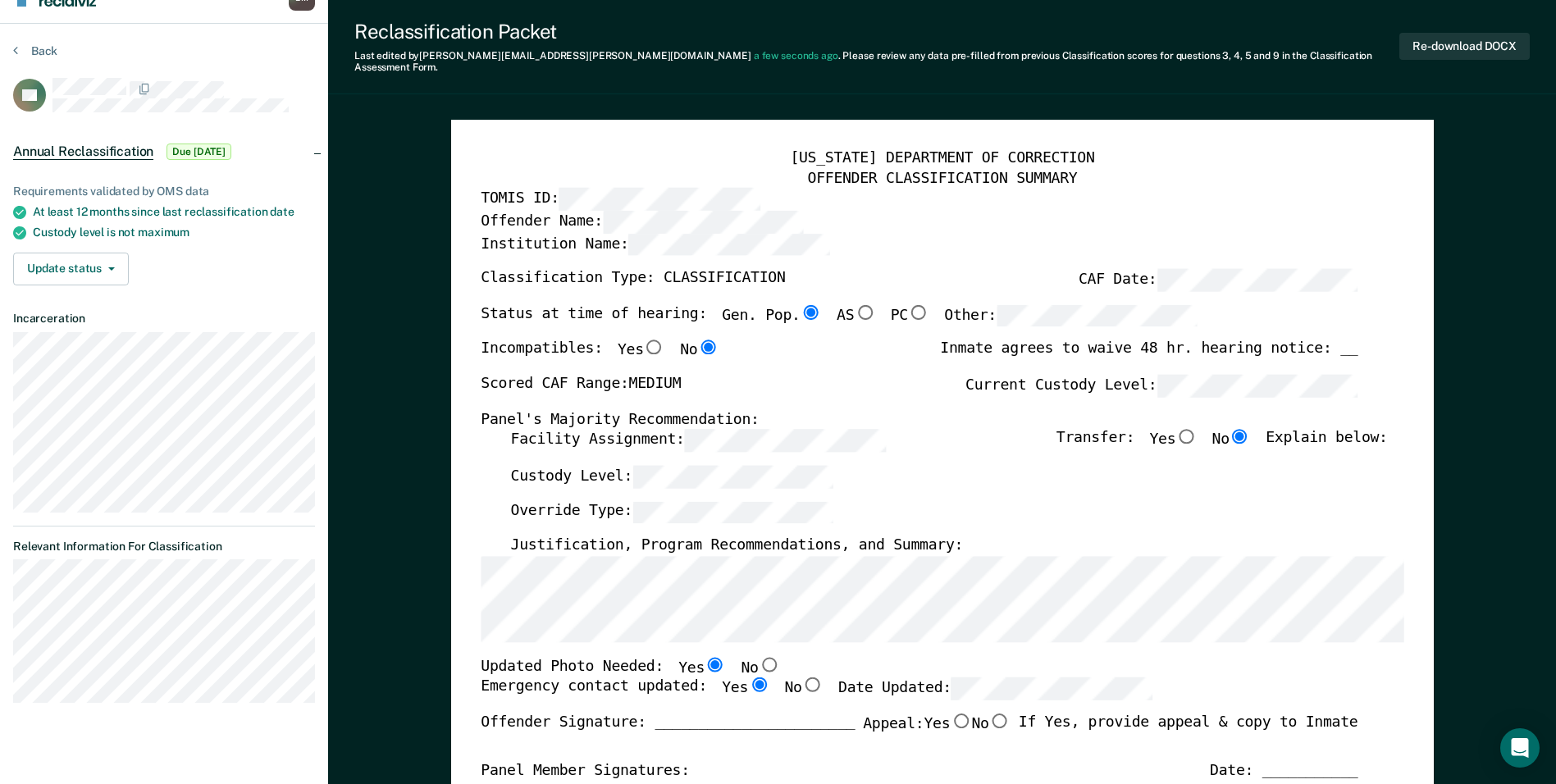
scroll to position [0, 0]
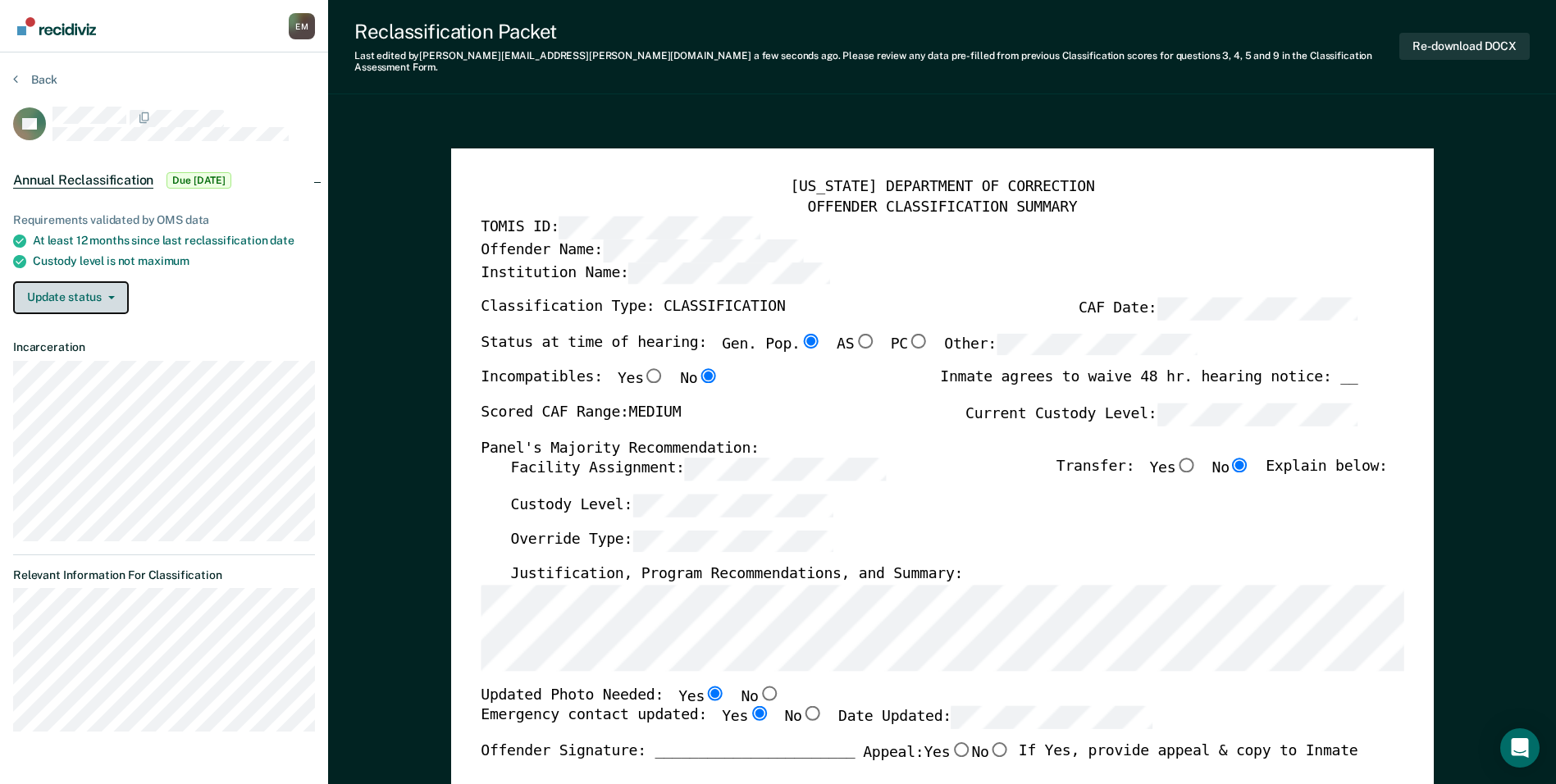
click at [116, 293] on button "Update status" at bounding box center [71, 297] width 116 height 33
click at [176, 293] on div "Update status [PERSON_NAME]" at bounding box center [164, 297] width 302 height 33
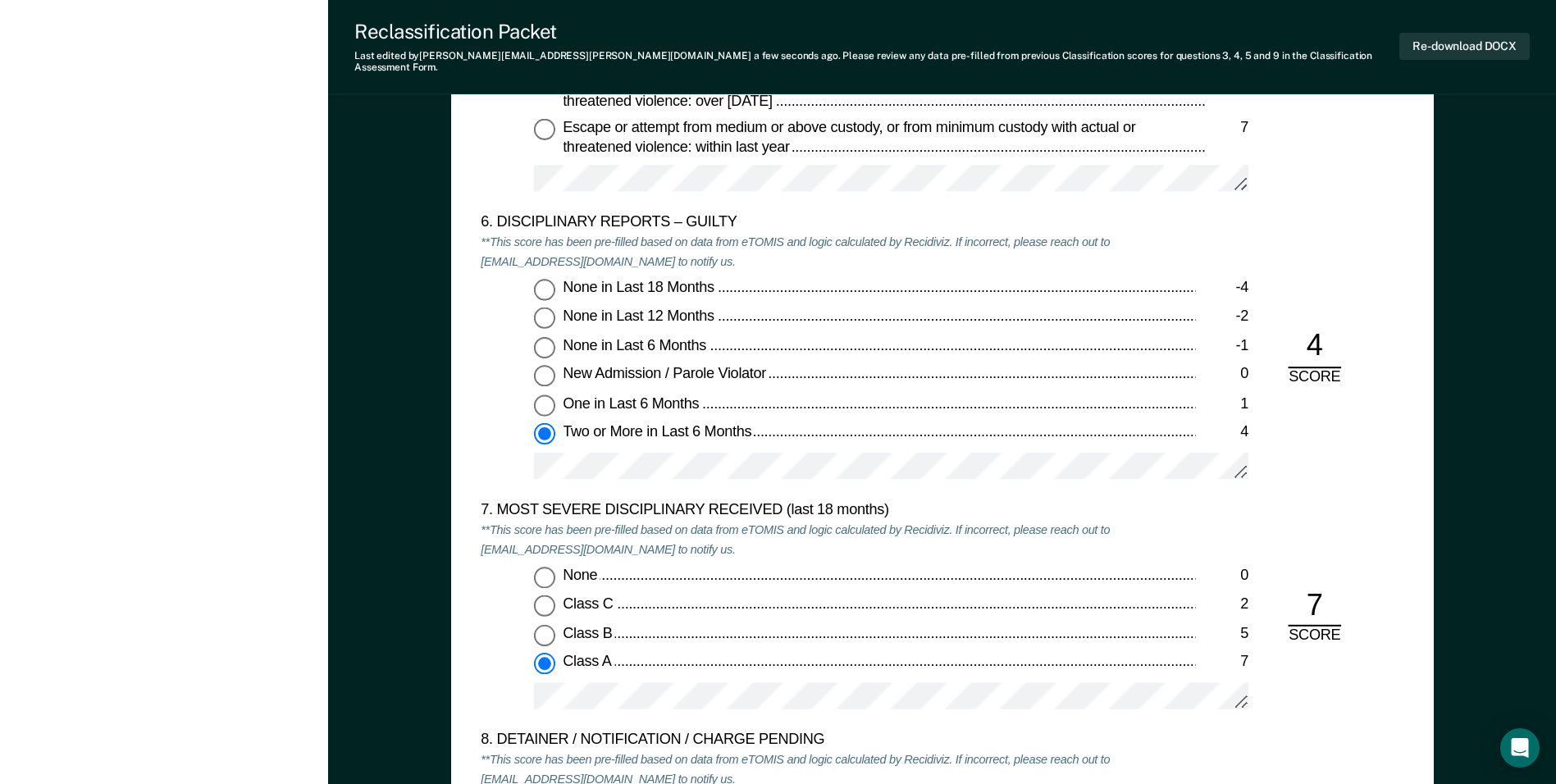
scroll to position [2870, 0]
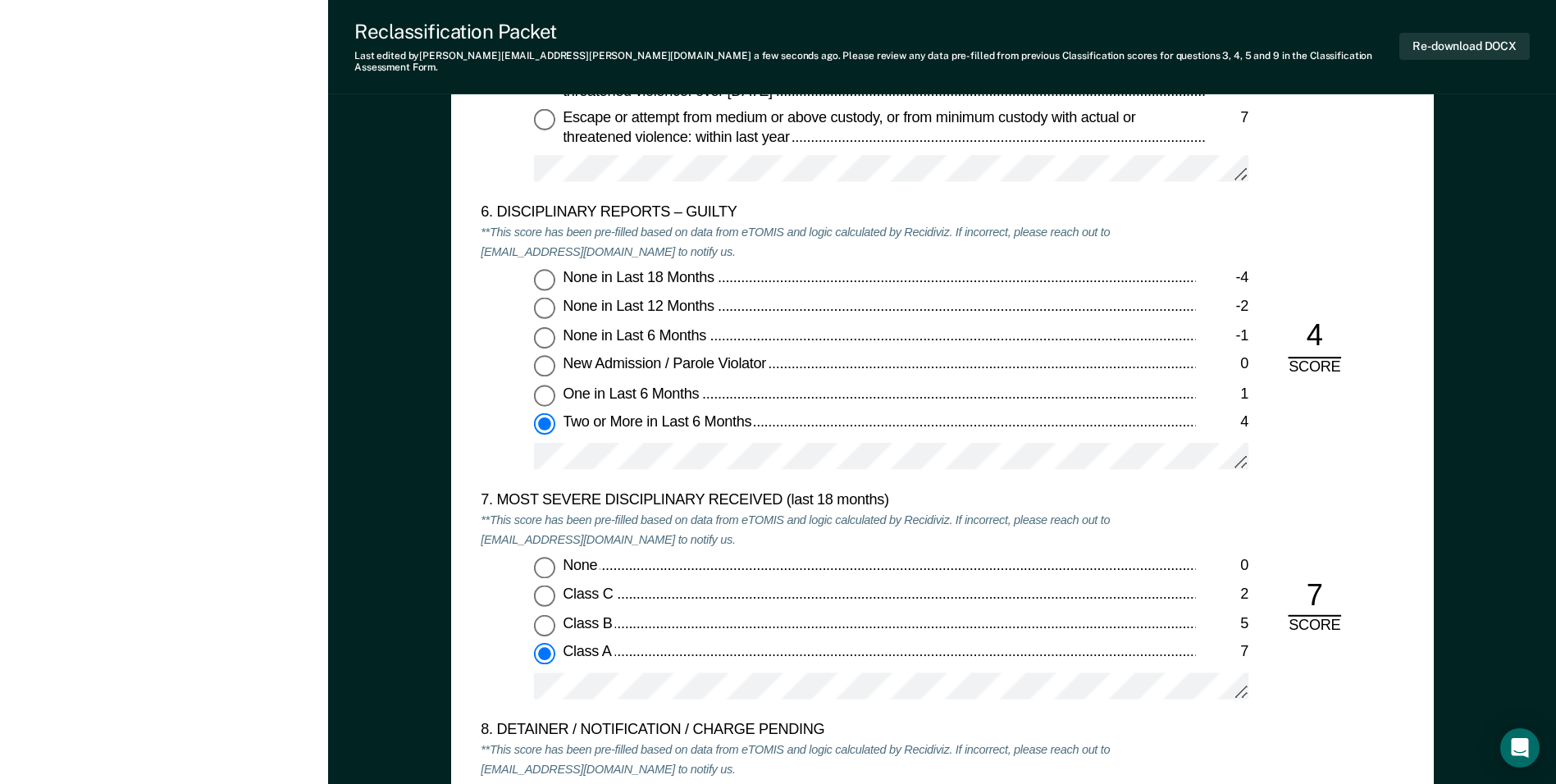
click at [526, 437] on div "None in Last 18 Months -4 None in Last 12 Months -2 None in Last 6 Months -1 Ne…" at bounding box center [838, 376] width 714 height 215
click at [546, 385] on input "One in Last 6 Months 1" at bounding box center [544, 395] width 21 height 21
type textarea "x"
radio input "true"
radio input "false"
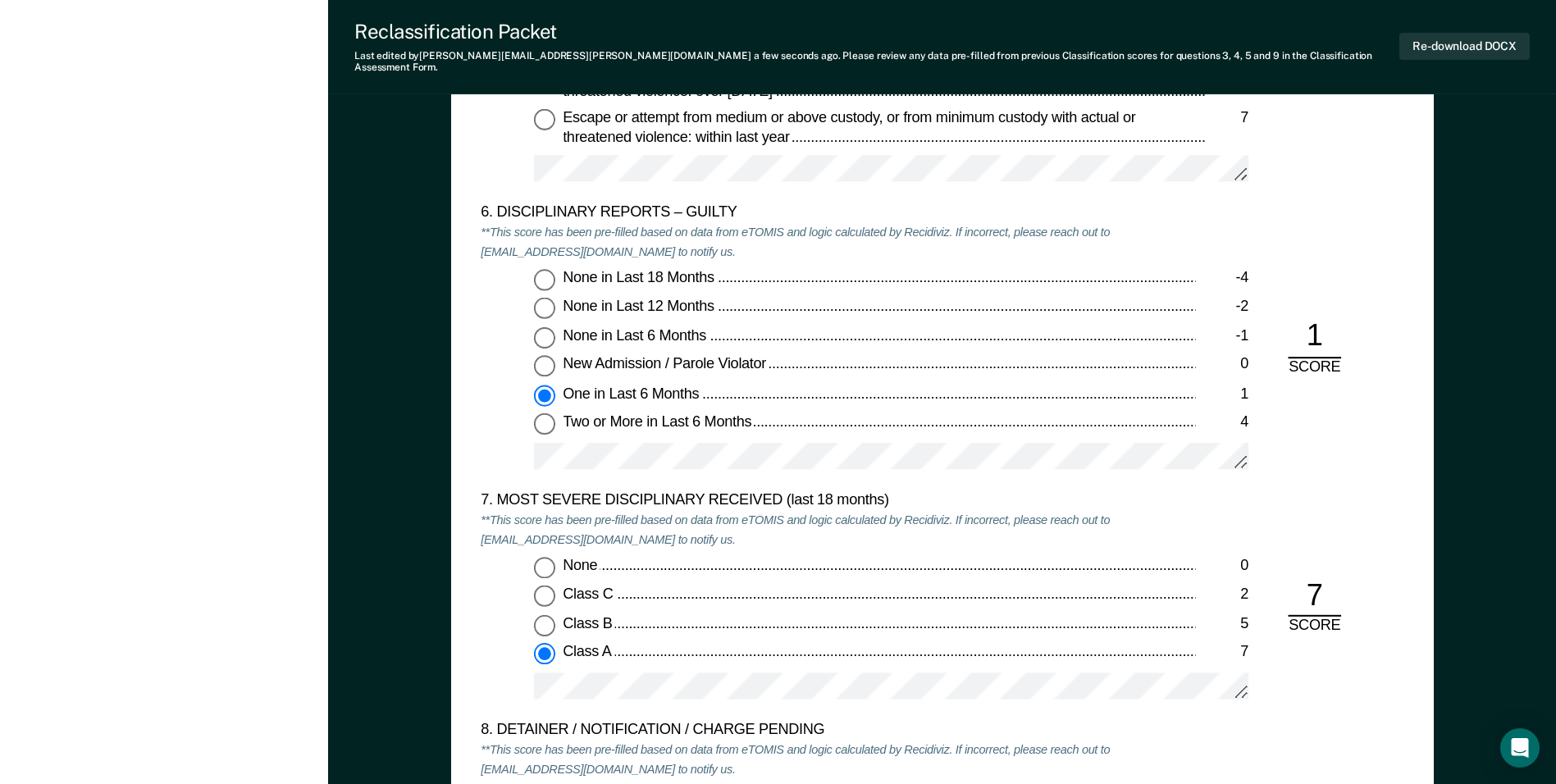
click at [542, 414] on input "Two or More in Last 6 Months 4" at bounding box center [544, 424] width 21 height 21
type textarea "x"
radio input "false"
radio input "true"
click at [476, 392] on div "5. ESCAPE HISTORY (WITHIN LAST 5 YEARS OF INCARCERATION) **This score has been …" at bounding box center [942, 569] width 982 height 1379
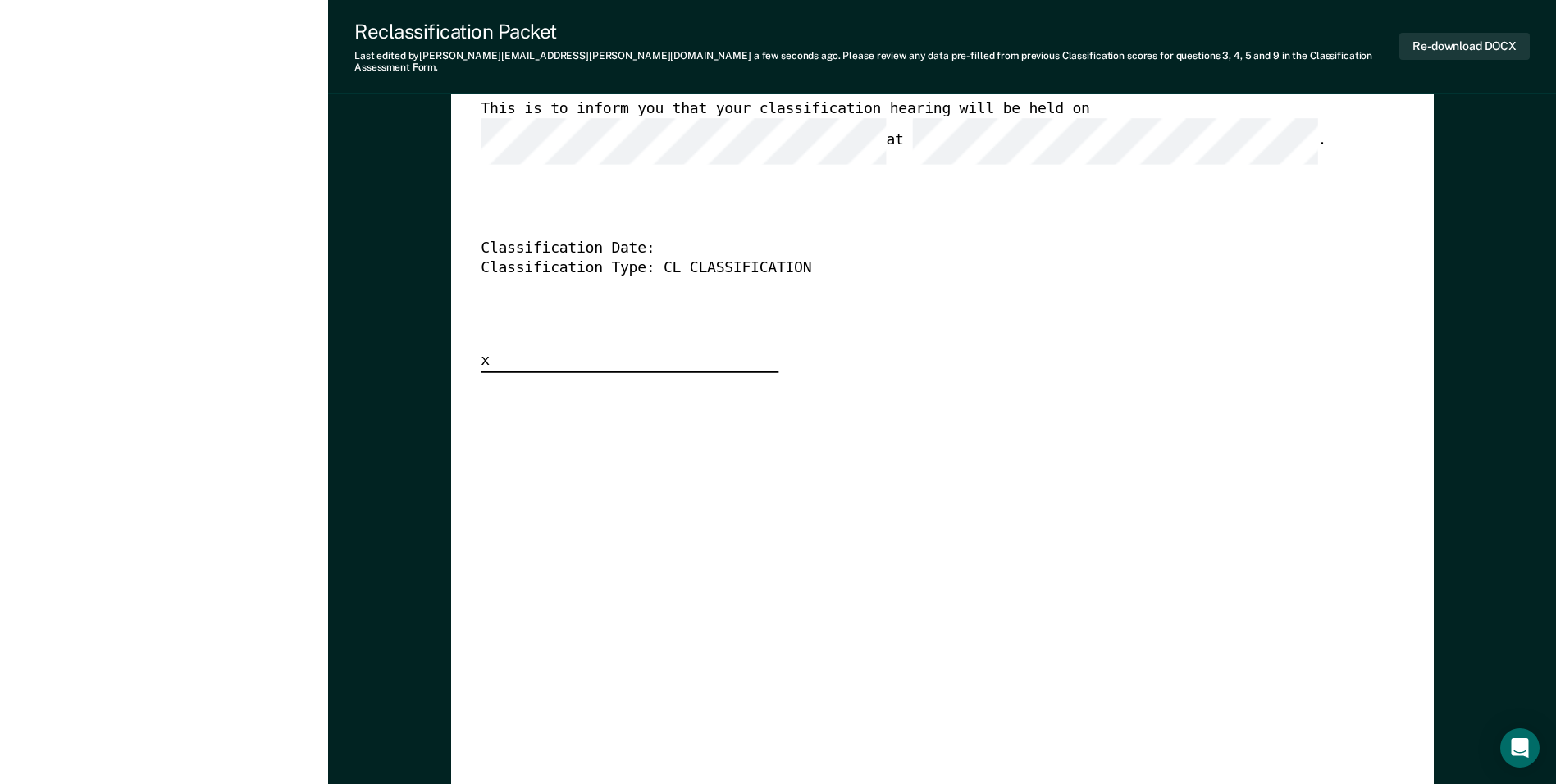
scroll to position [3853, 0]
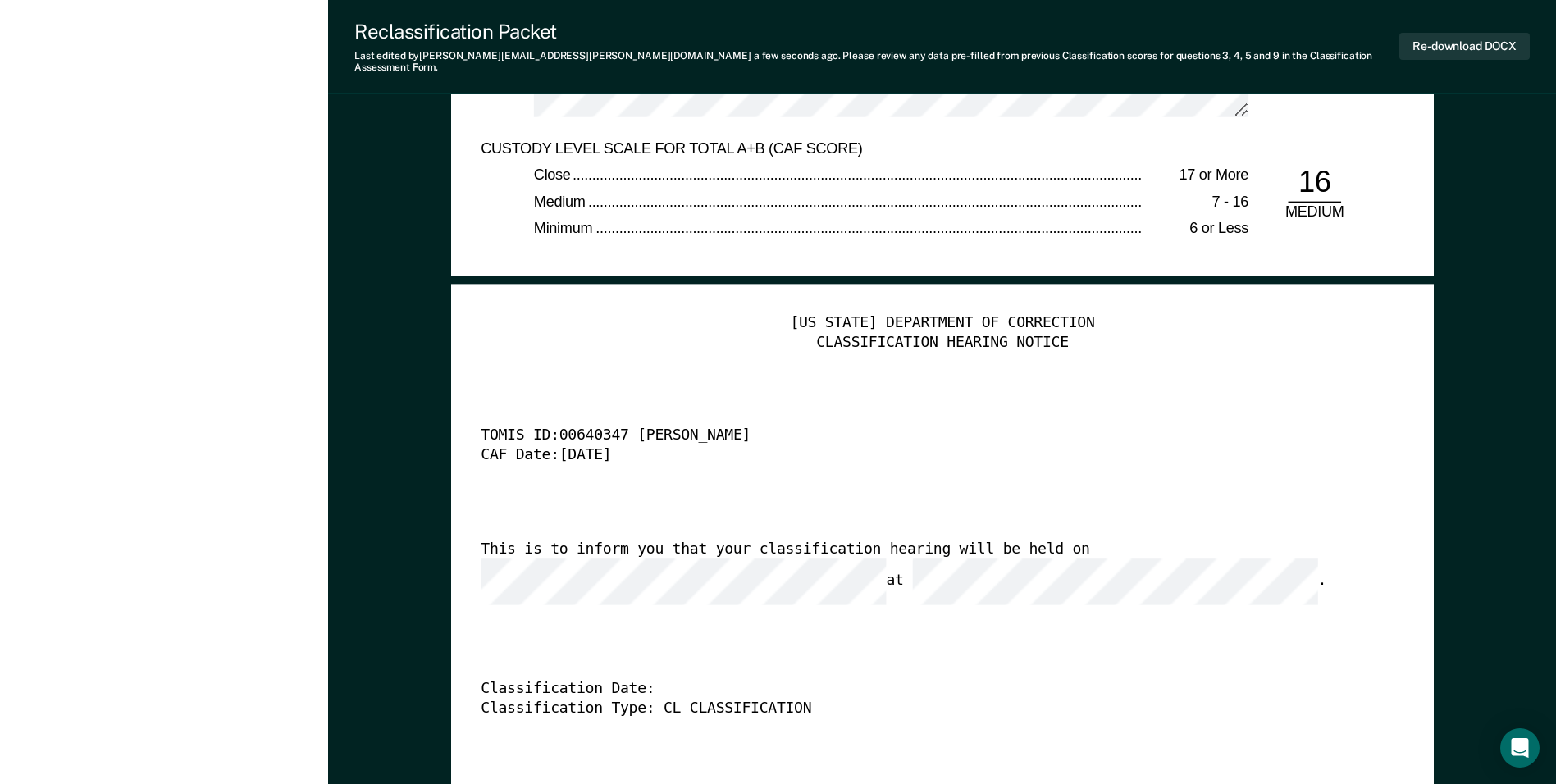
click at [982, 646] on div "[US_STATE] DEPARTMENT OF CORRECTION CLASSIFICATION HEARING NOTICE TOMIS ID: 006…" at bounding box center [942, 563] width 923 height 499
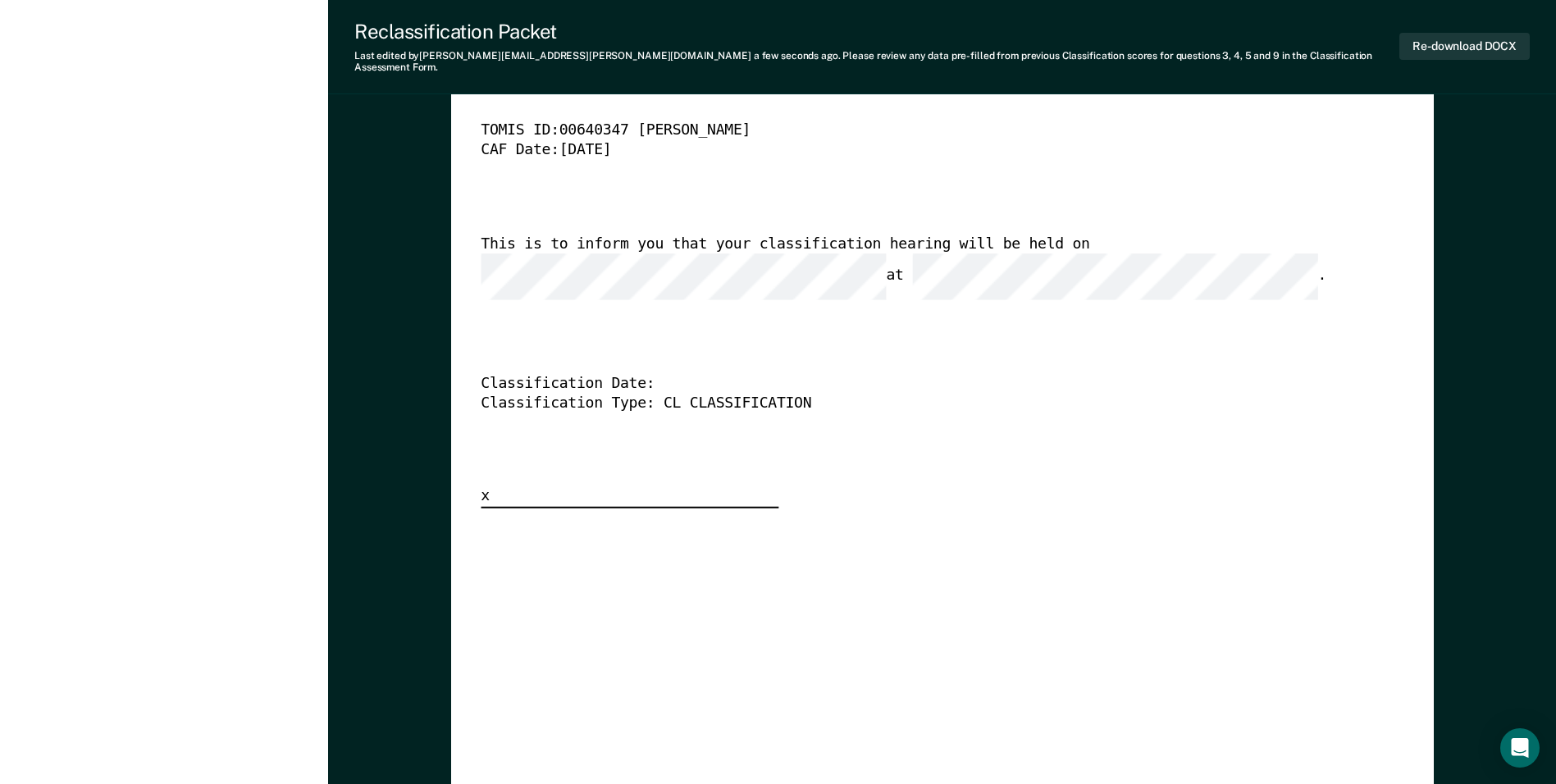
scroll to position [4751, 0]
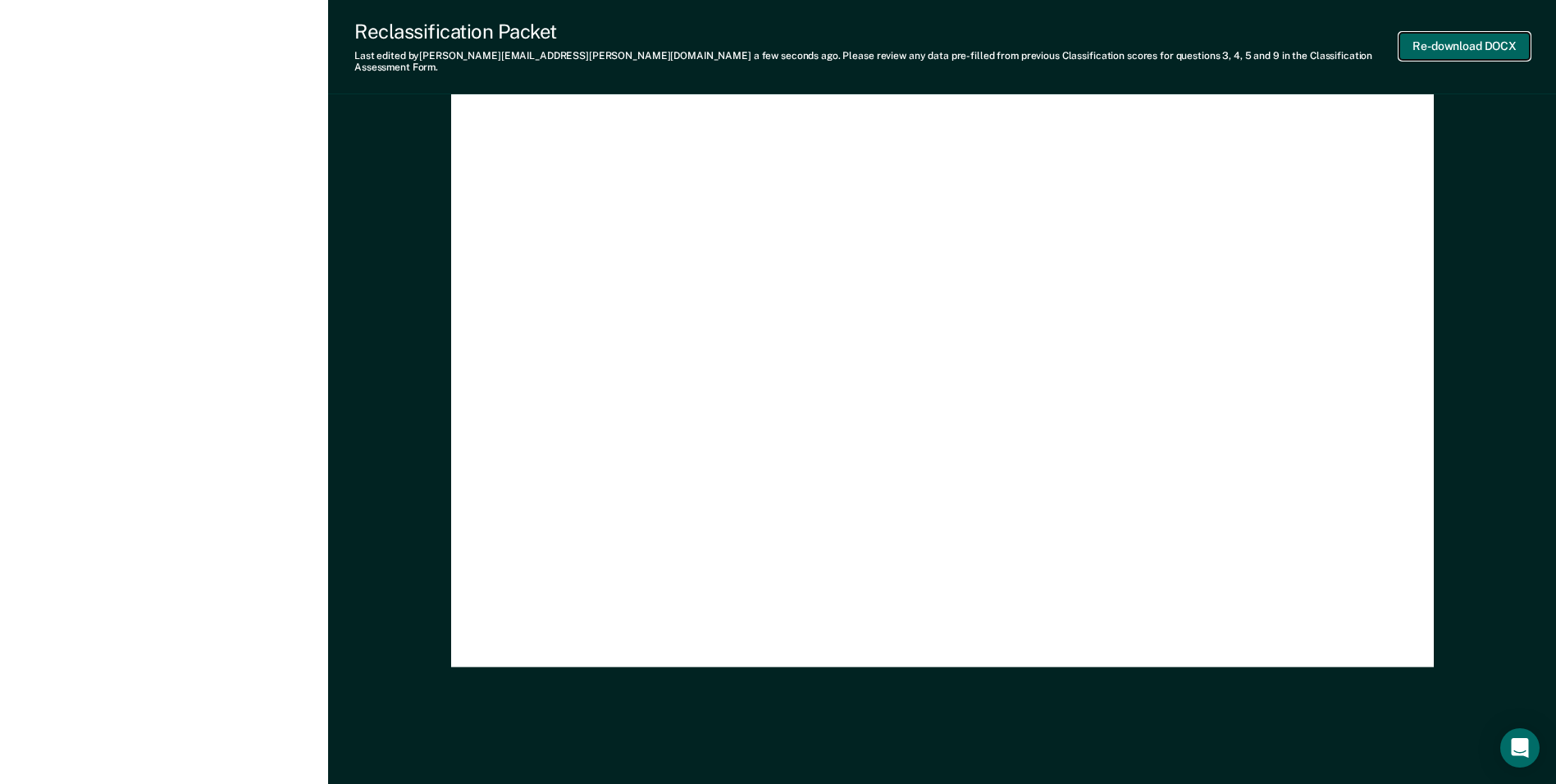
click at [1454, 47] on button "Re-download DOCX" at bounding box center [1465, 47] width 130 height 27
type textarea "x"
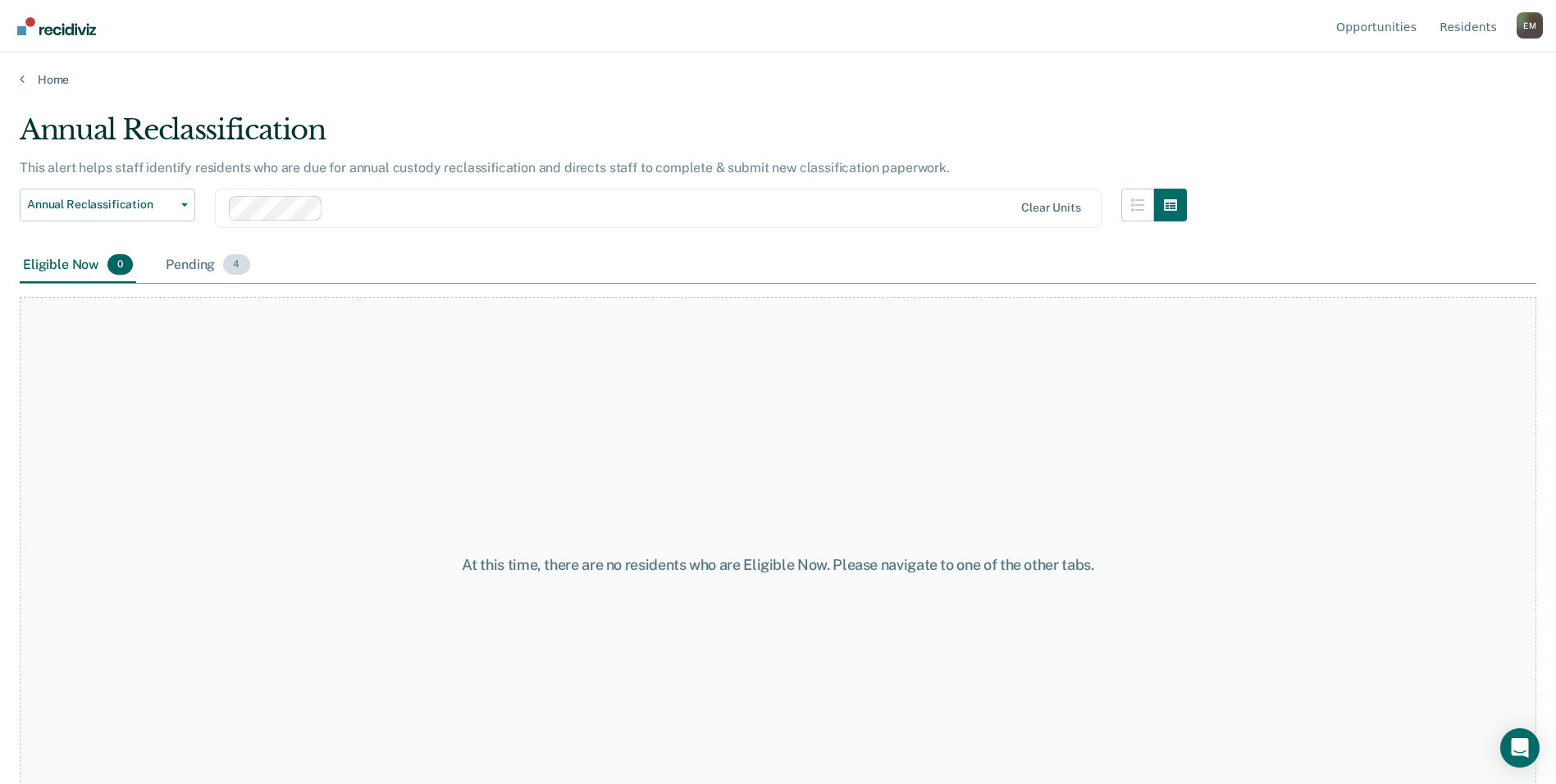
click at [173, 256] on div "Pending 4" at bounding box center [207, 266] width 91 height 36
